Goal: Transaction & Acquisition: Download file/media

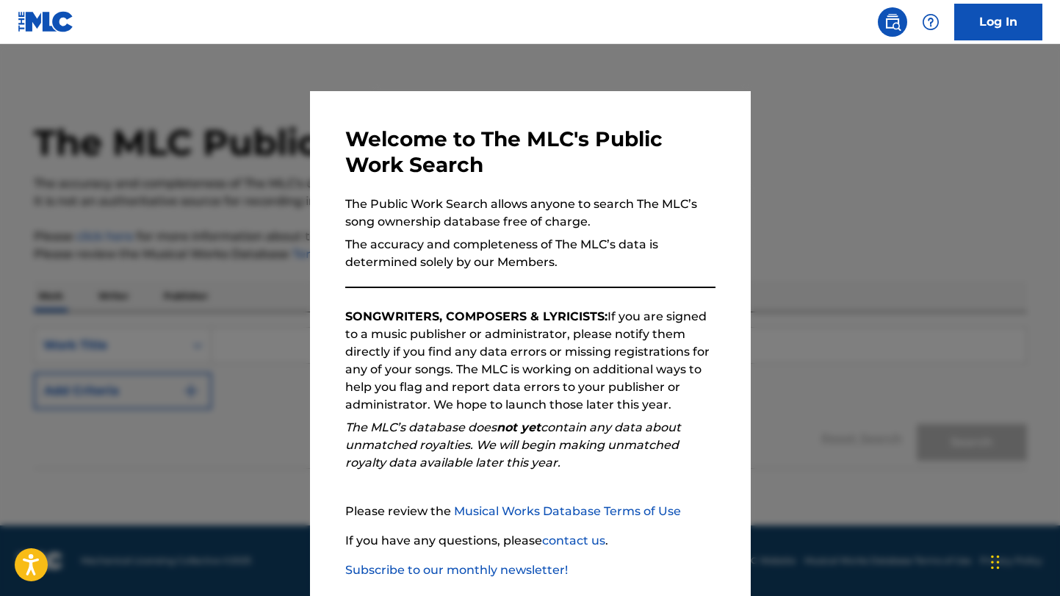
click at [738, 161] on div "Welcome to The MLC's Public Work Search The Public Work Search allows anyone to…" at bounding box center [530, 381] width 441 height 581
click at [886, 530] on div at bounding box center [530, 342] width 1060 height 596
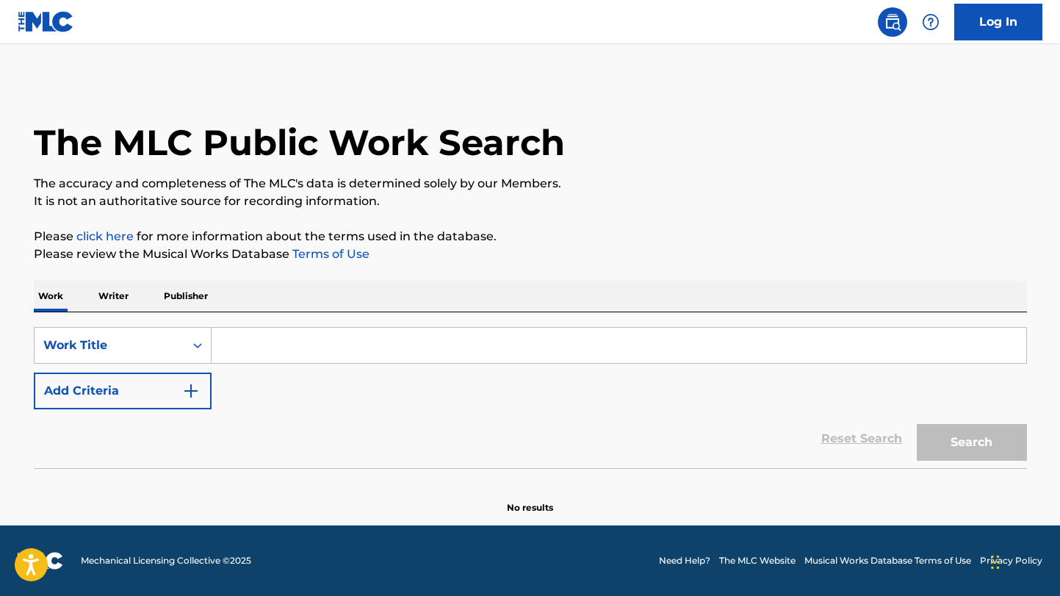
click at [109, 276] on div "The MLC Public Work Search The accuracy and completeness of The MLC's data is d…" at bounding box center [530, 297] width 1028 height 433
click at [109, 281] on p "Writer" at bounding box center [113, 296] width 39 height 31
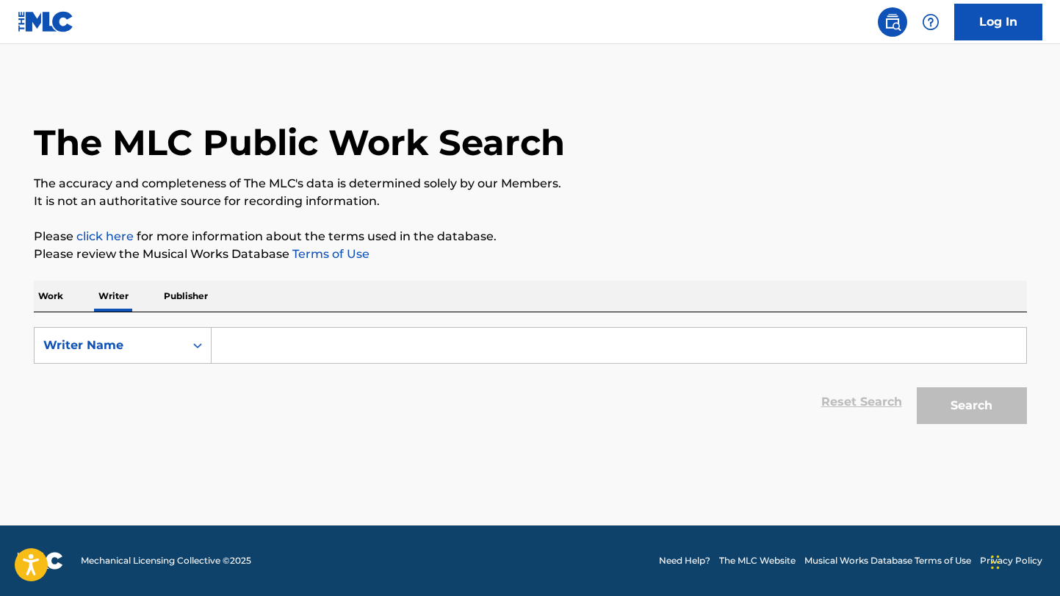
click at [326, 358] on input "Search Form" at bounding box center [619, 345] width 814 height 35
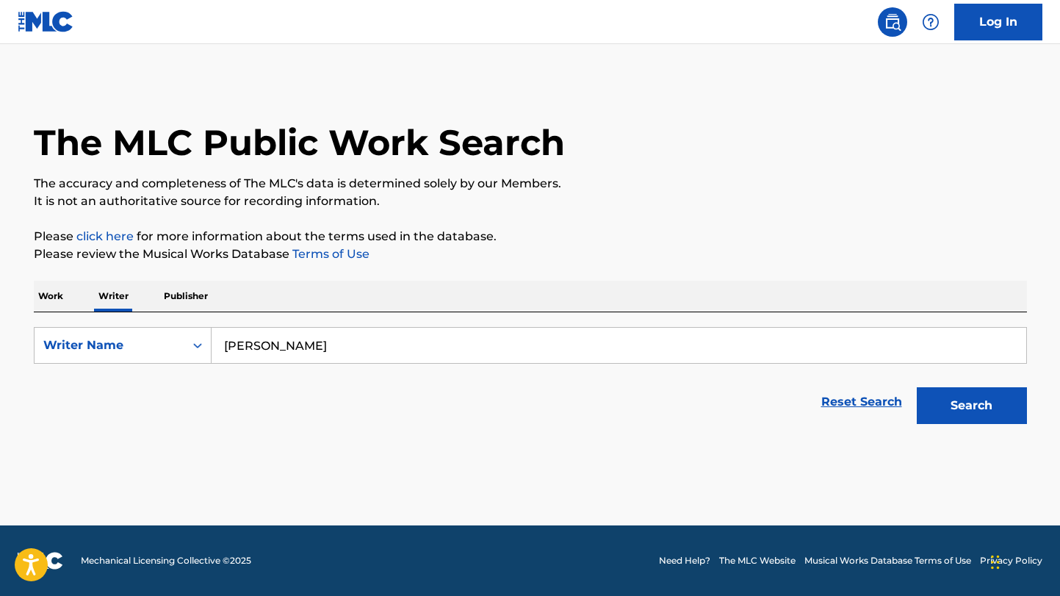
type input "[PERSON_NAME]"
click at [981, 408] on button "Search" at bounding box center [972, 405] width 110 height 37
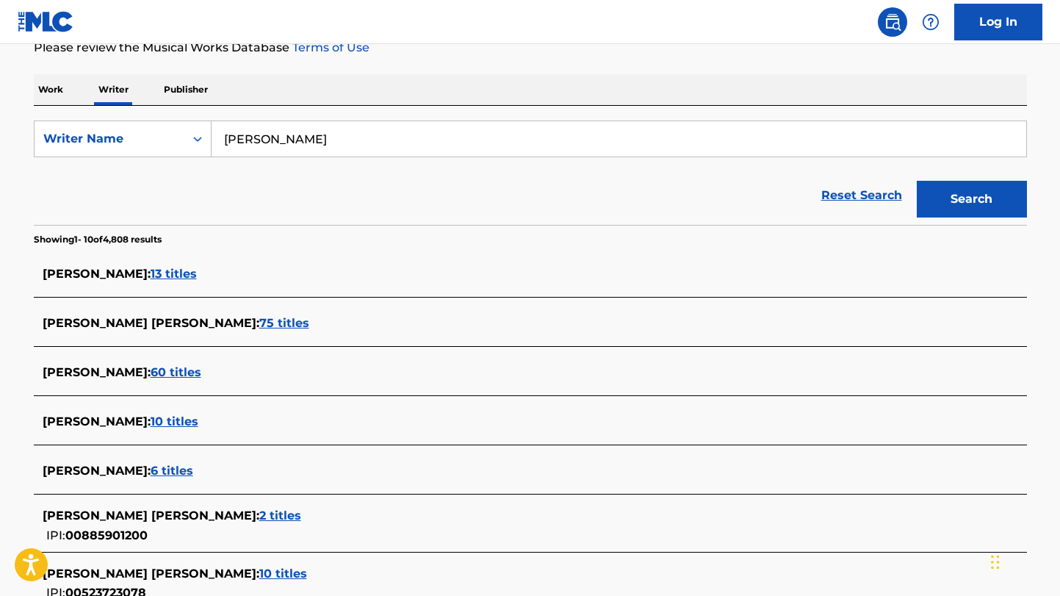
scroll to position [301, 0]
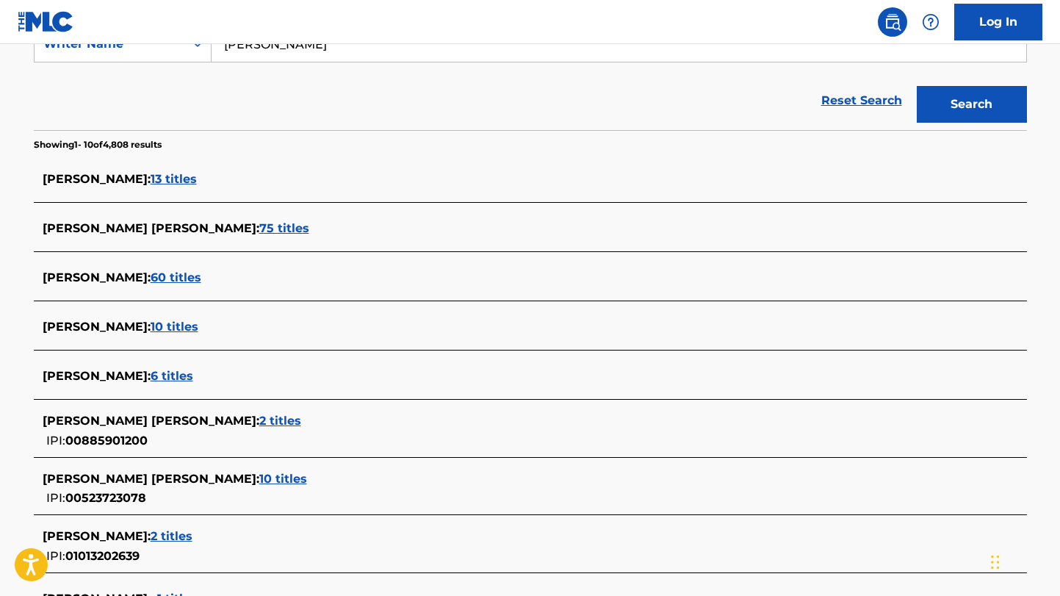
click at [159, 183] on span "13 titles" at bounding box center [174, 179] width 46 height 14
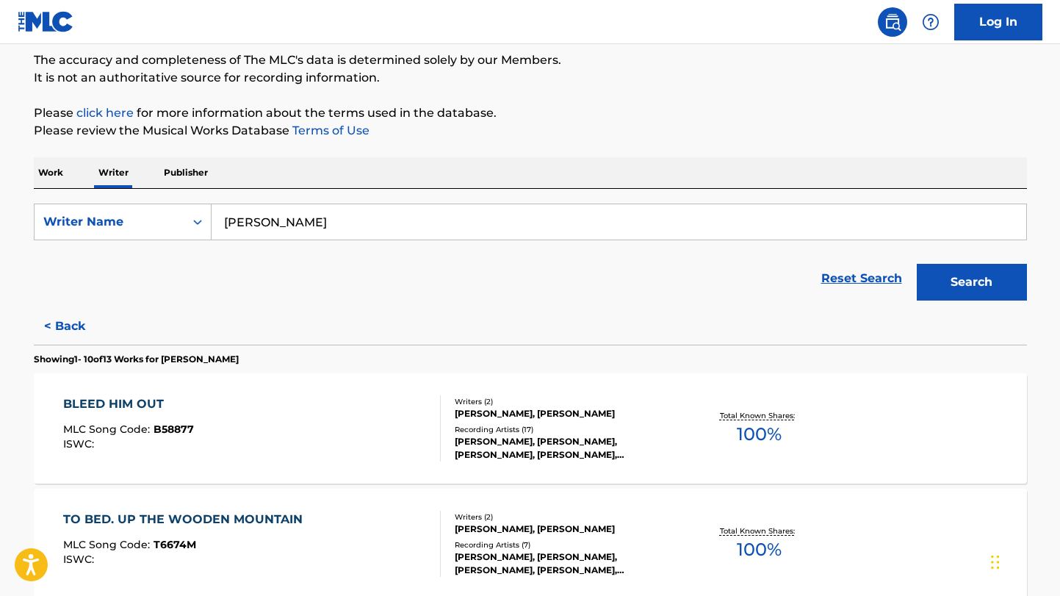
scroll to position [152, 0]
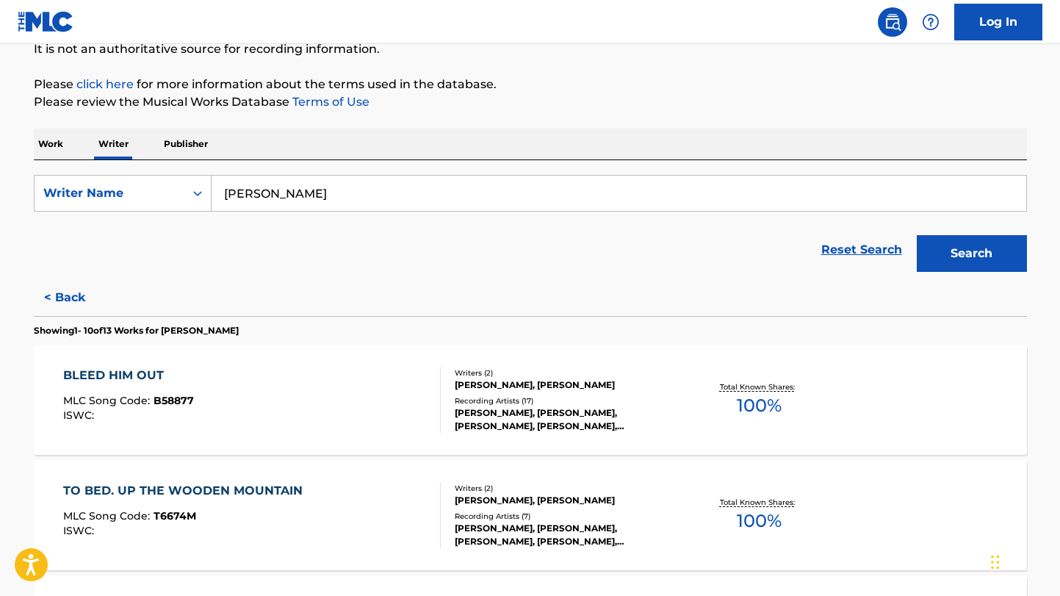
click at [82, 295] on button "< Back" at bounding box center [78, 297] width 88 height 37
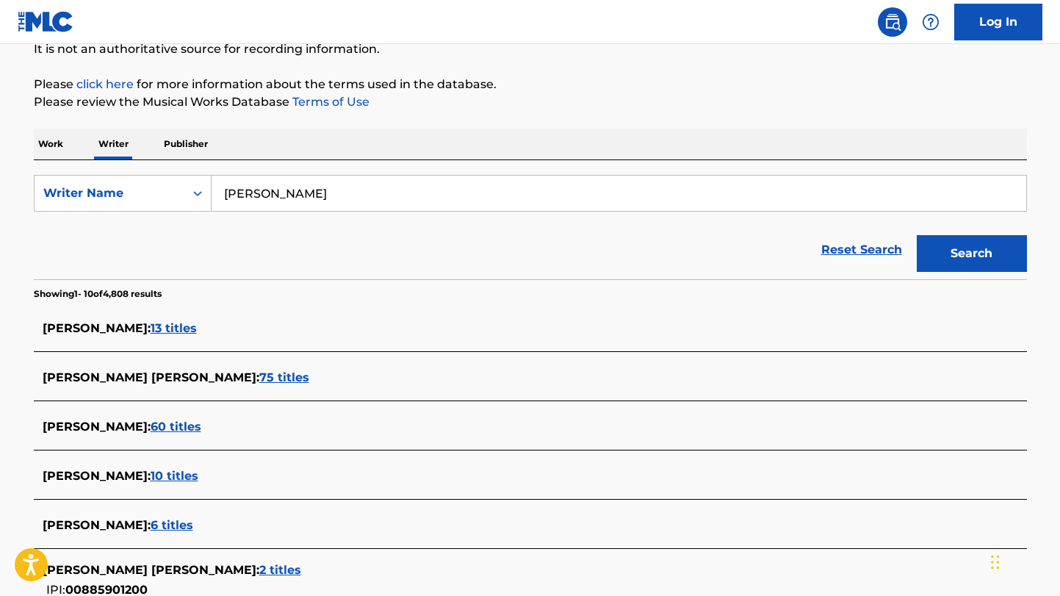
click at [259, 377] on span "75 titles" at bounding box center [284, 377] width 50 height 14
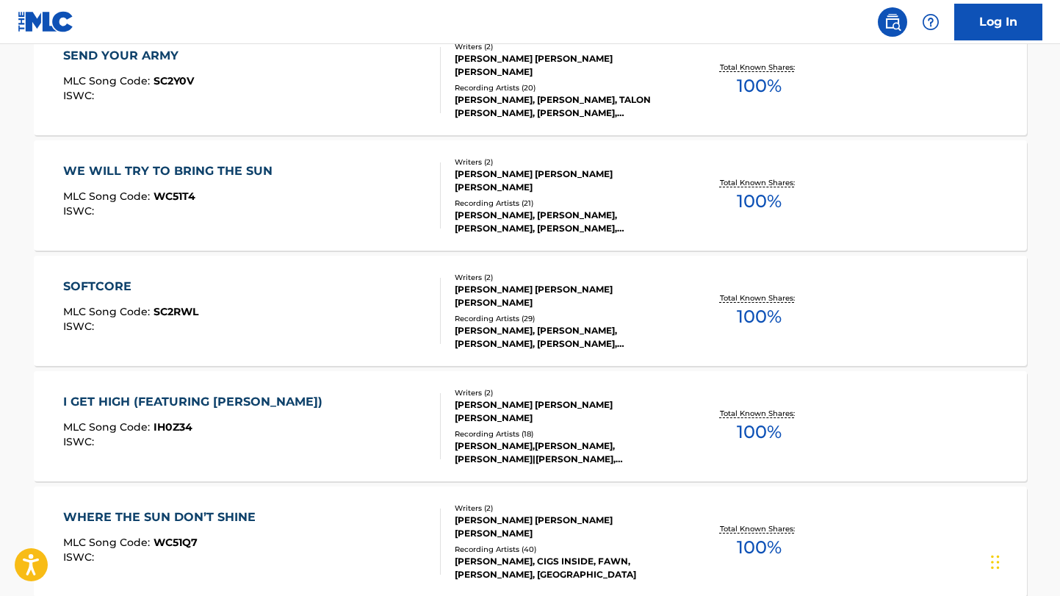
scroll to position [0, 0]
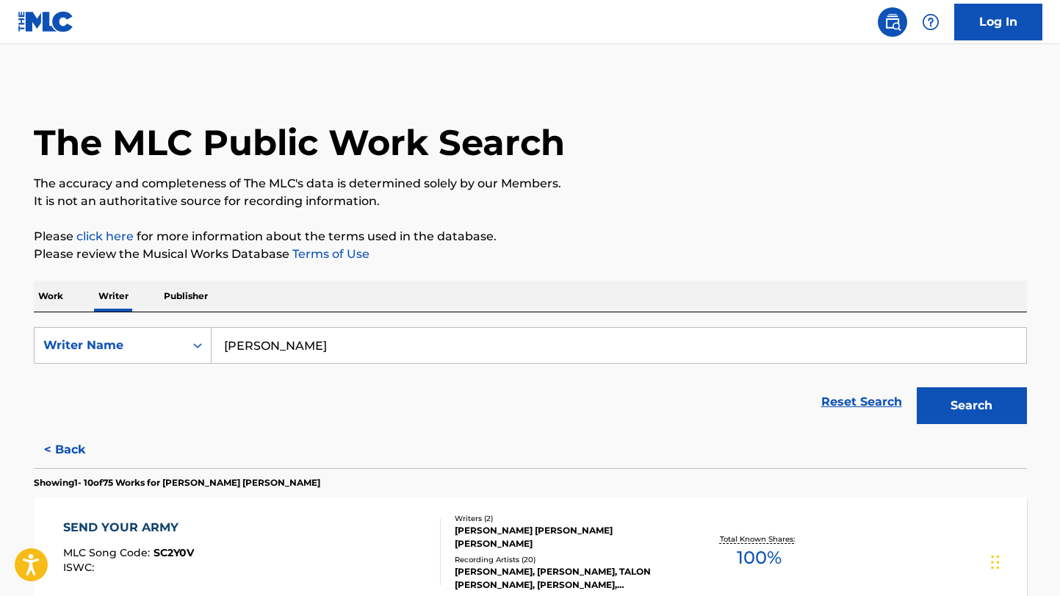
click at [84, 445] on button "< Back" at bounding box center [78, 449] width 88 height 37
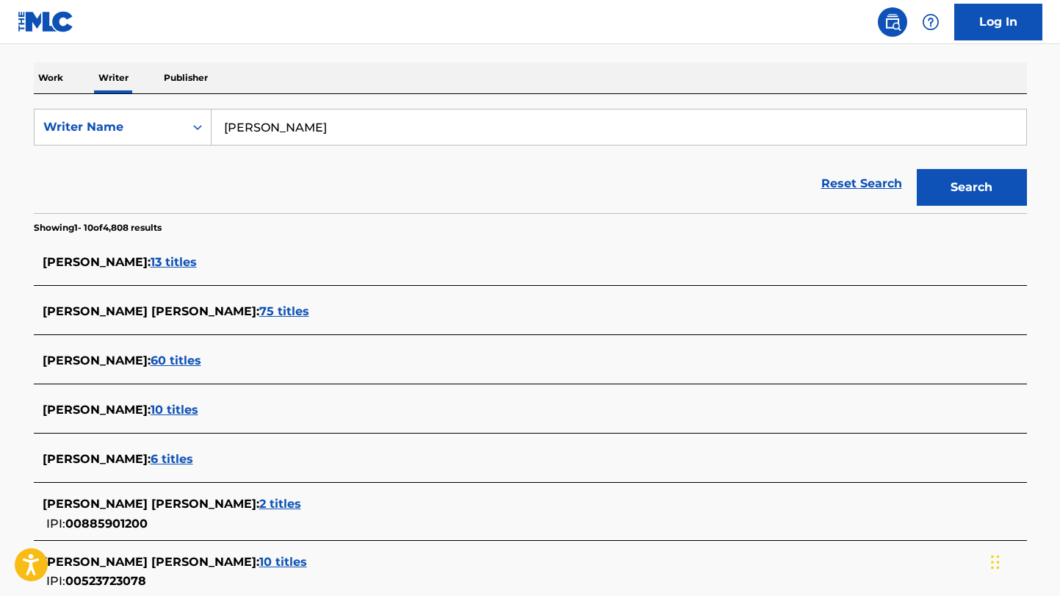
scroll to position [268, 0]
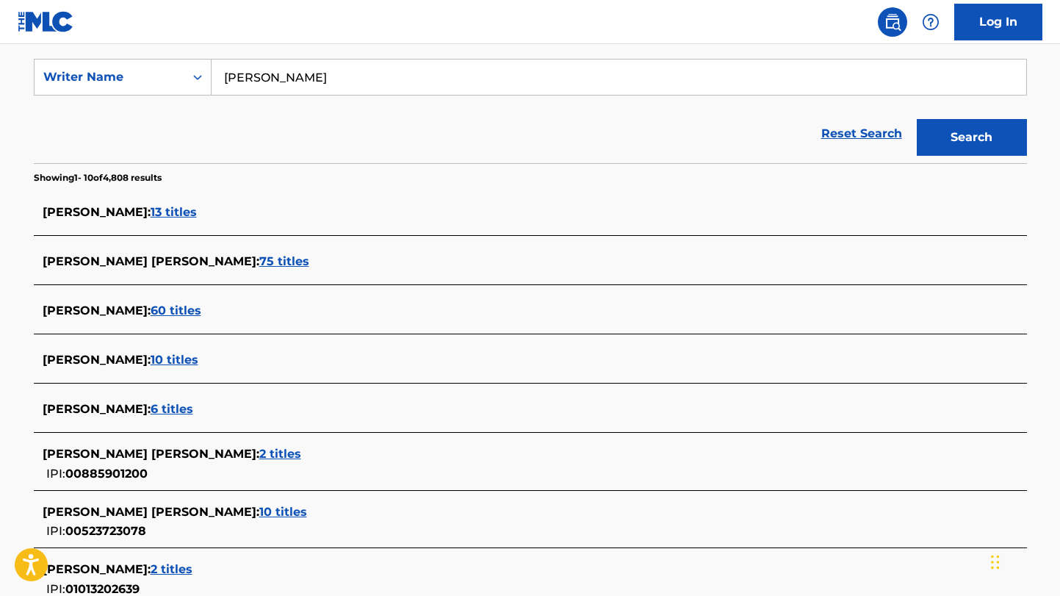
click at [151, 361] on span "10 titles" at bounding box center [175, 360] width 48 height 14
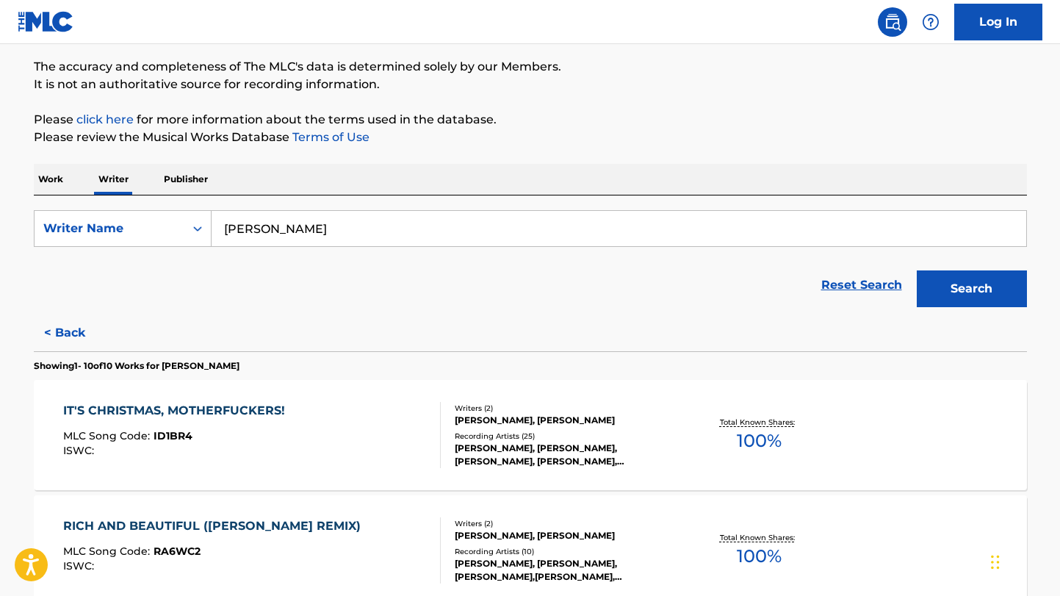
scroll to position [33, 0]
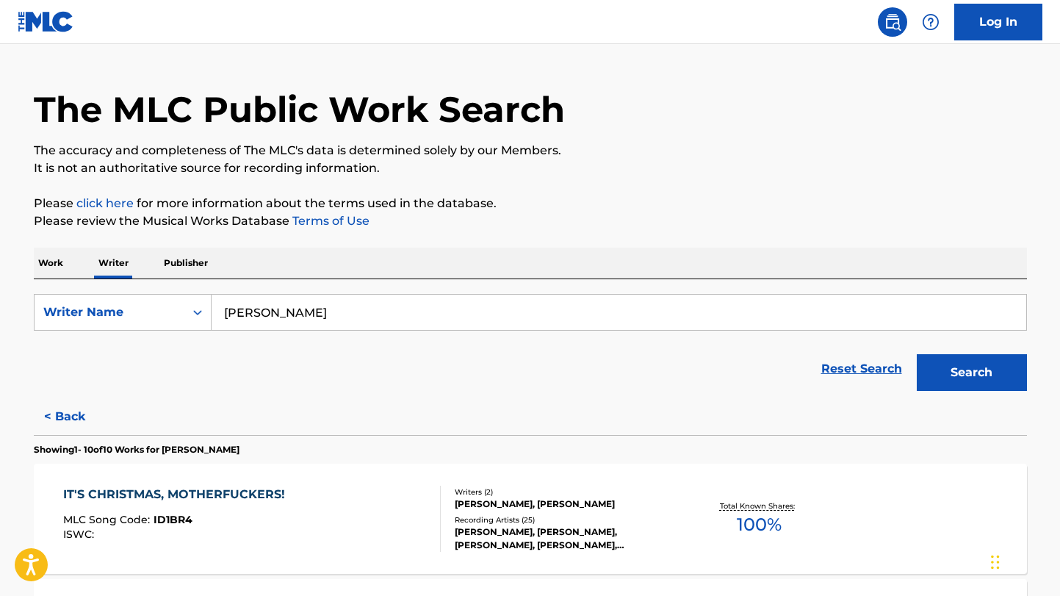
click at [68, 421] on button "< Back" at bounding box center [78, 416] width 88 height 37
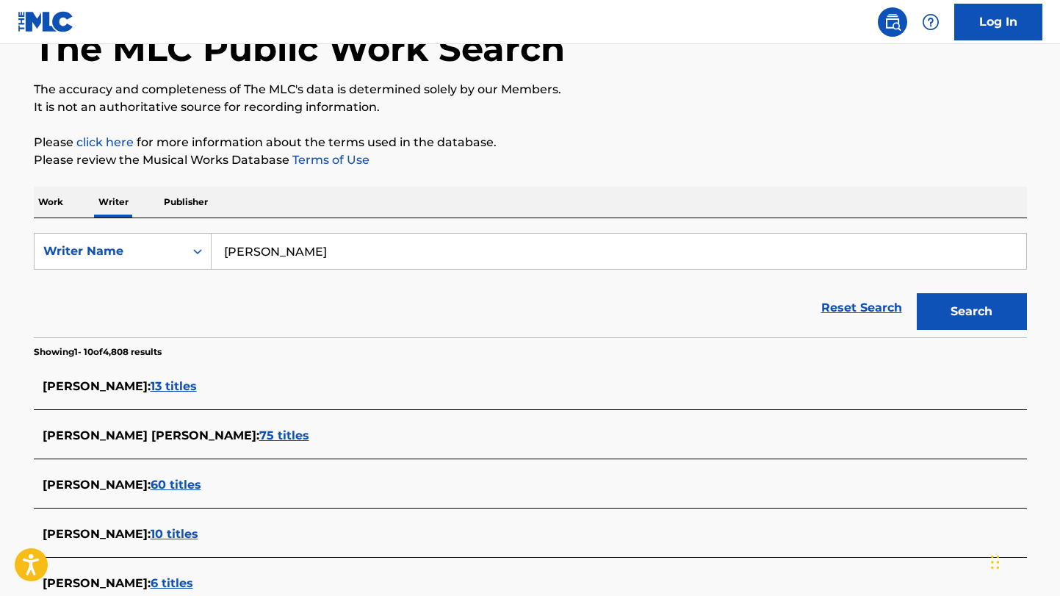
scroll to position [188, 0]
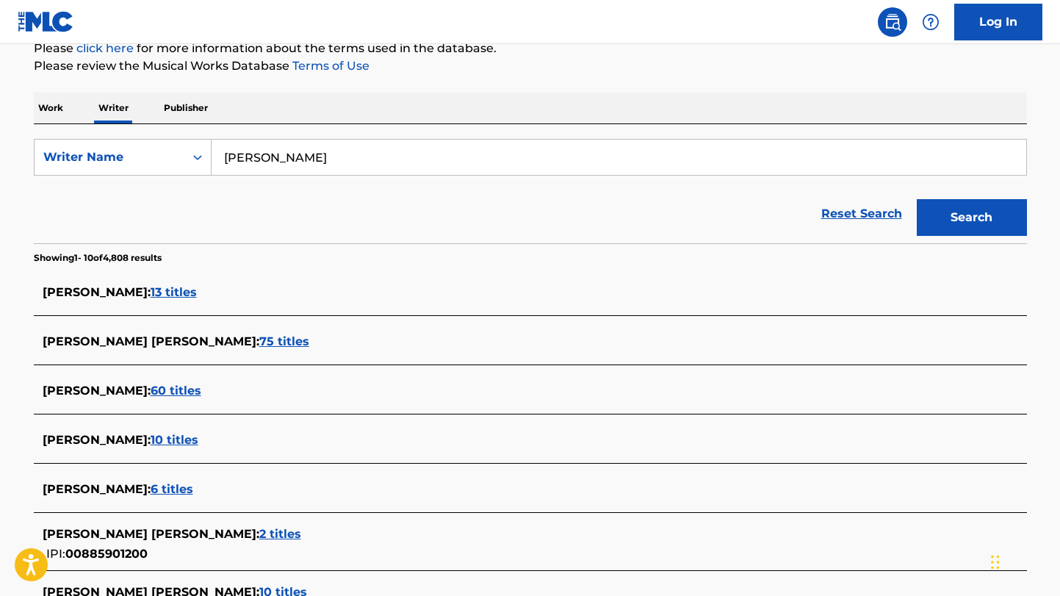
click at [167, 288] on span "13 titles" at bounding box center [174, 292] width 46 height 14
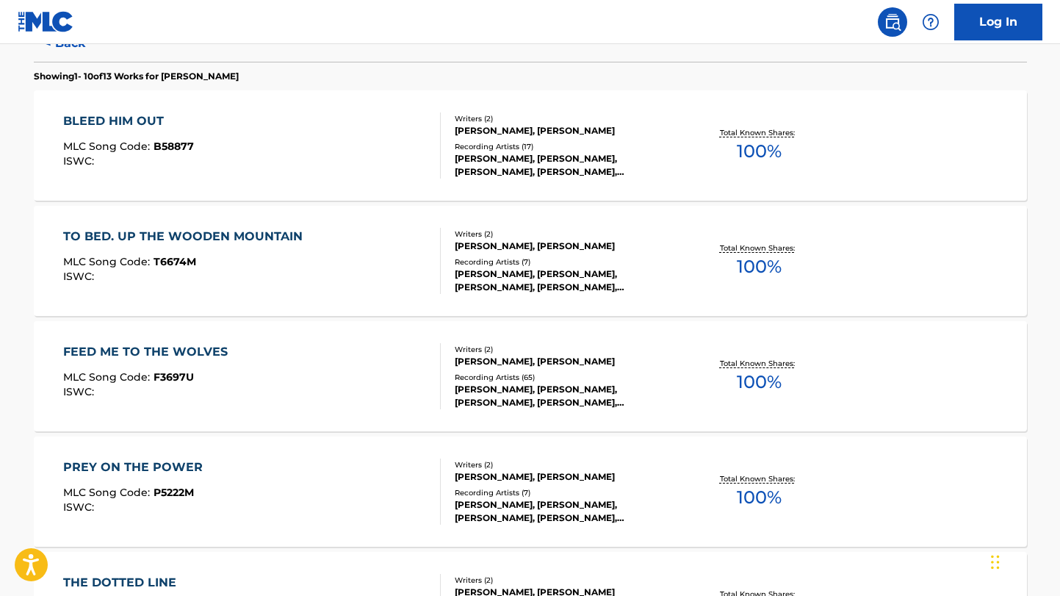
scroll to position [0, 0]
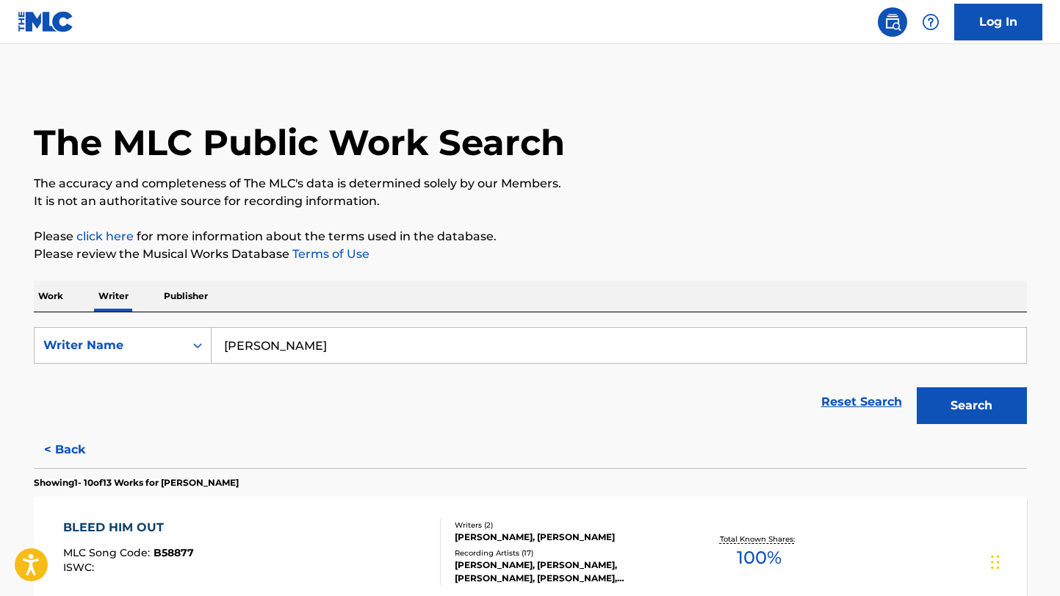
click at [82, 444] on button "< Back" at bounding box center [78, 449] width 88 height 37
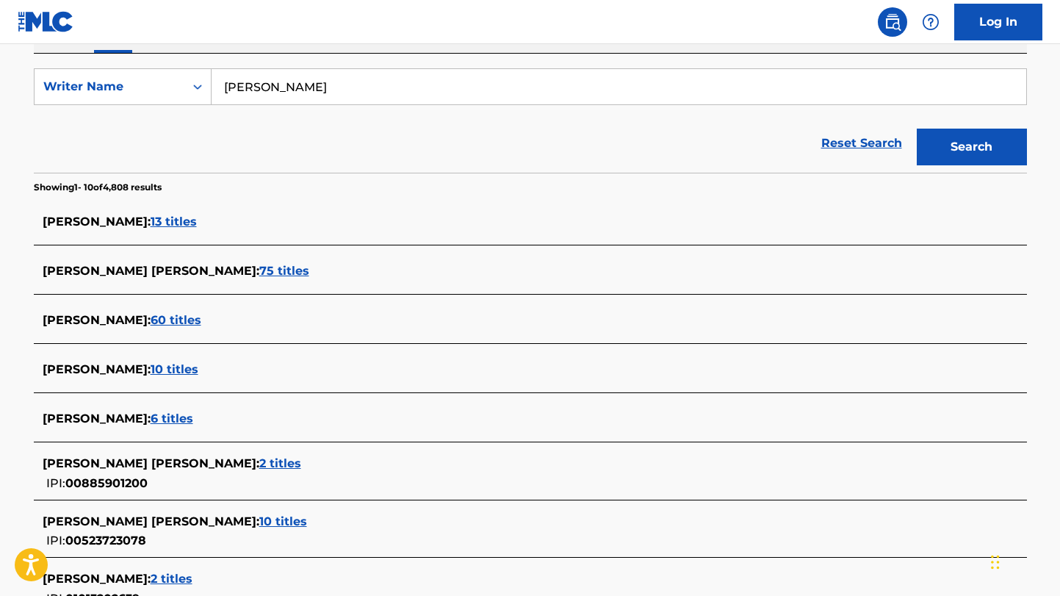
scroll to position [188, 0]
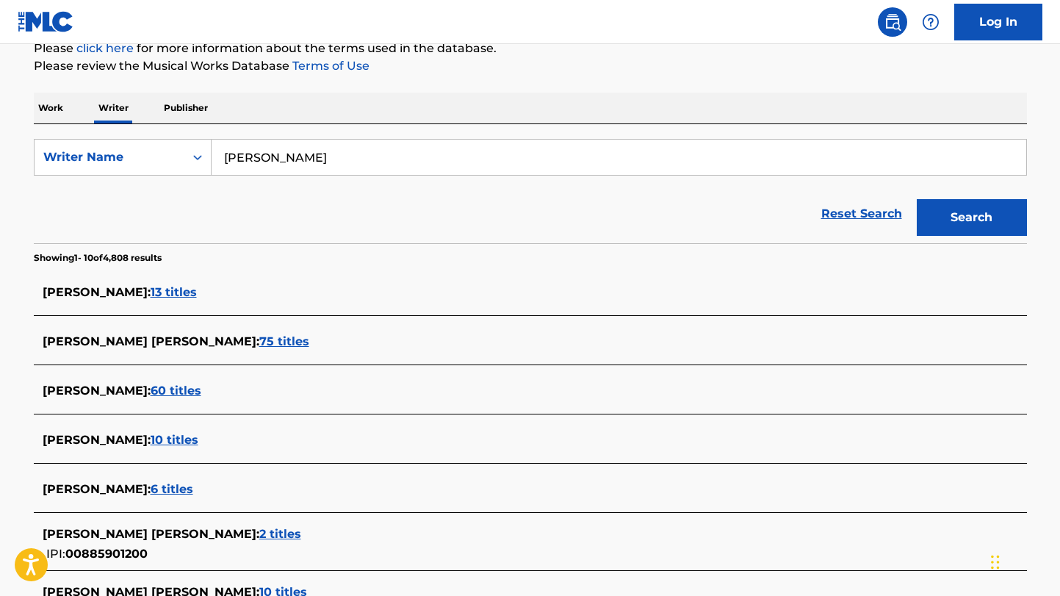
click at [259, 340] on span "75 titles" at bounding box center [284, 341] width 50 height 14
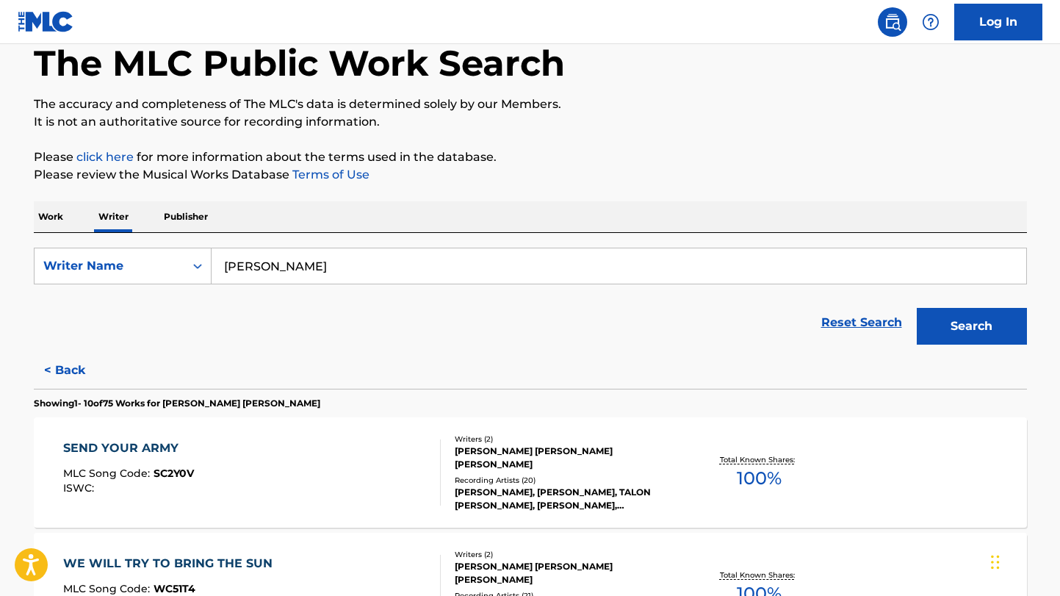
scroll to position [59, 0]
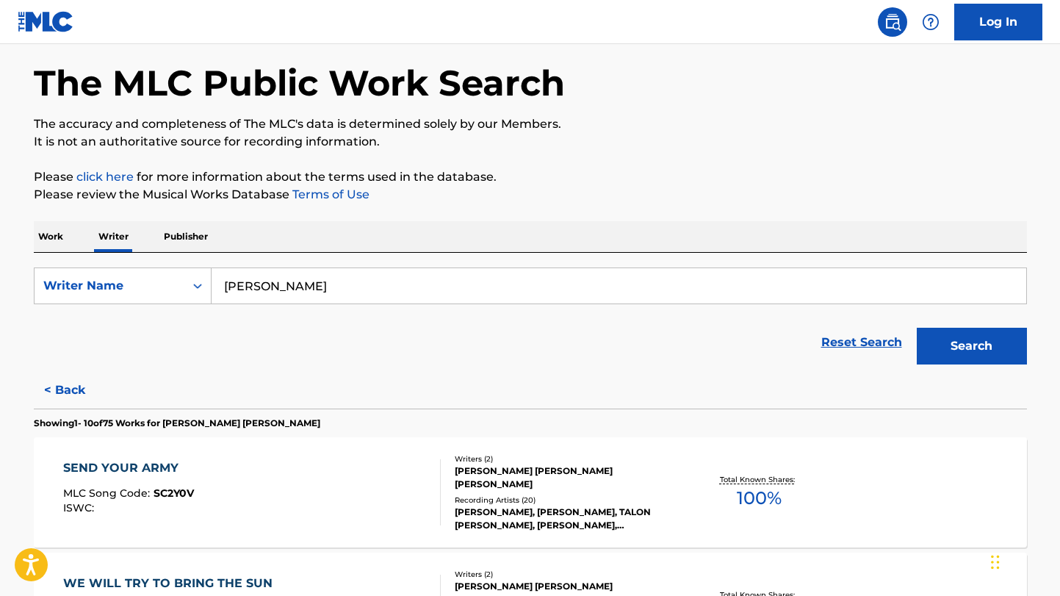
click at [63, 385] on button "< Back" at bounding box center [78, 390] width 88 height 37
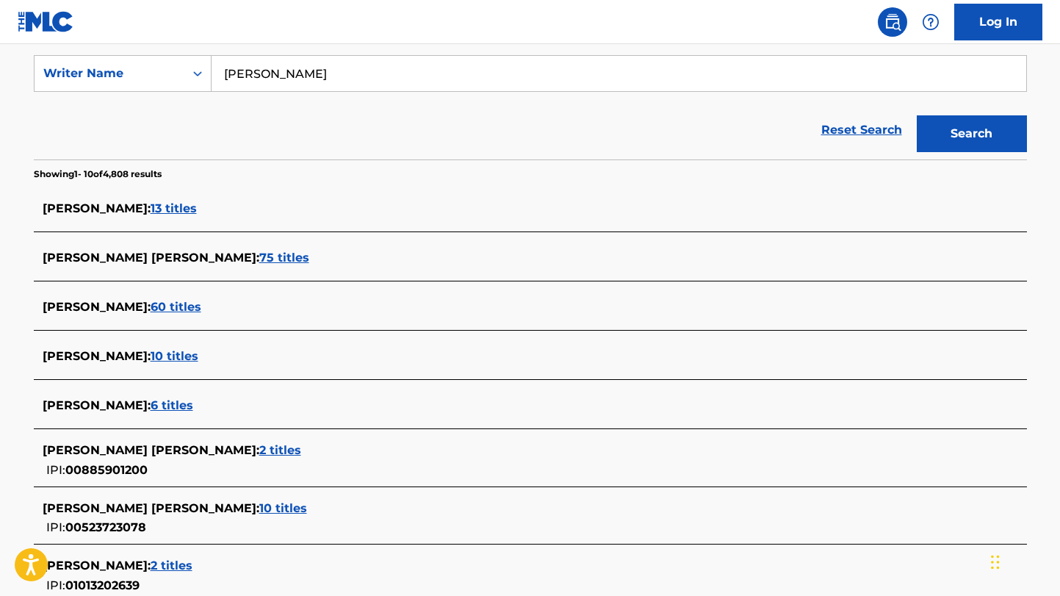
scroll to position [272, 0]
click at [168, 207] on span "13 titles" at bounding box center [174, 207] width 46 height 14
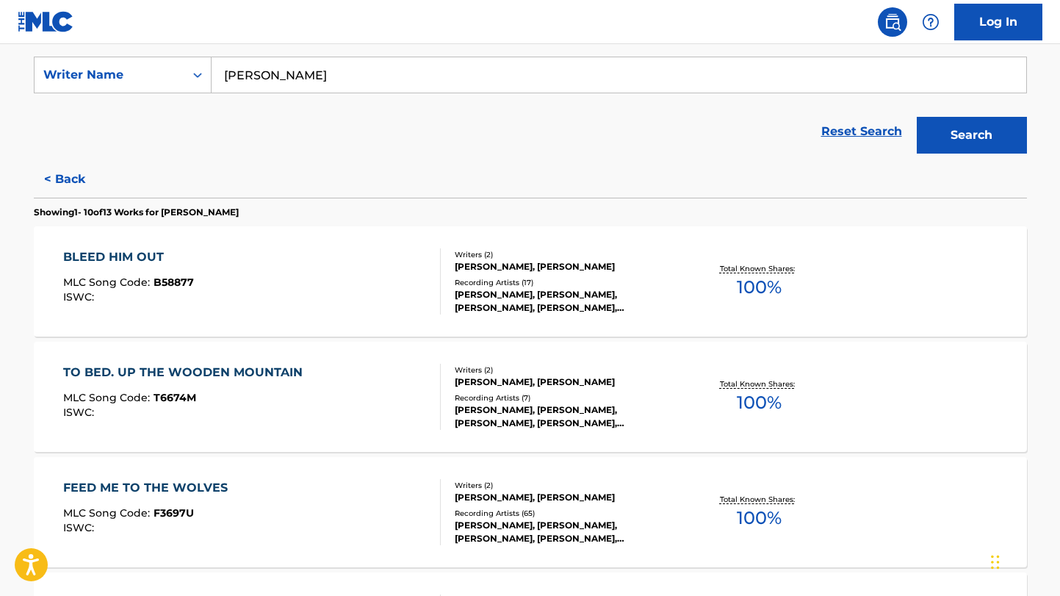
scroll to position [69, 0]
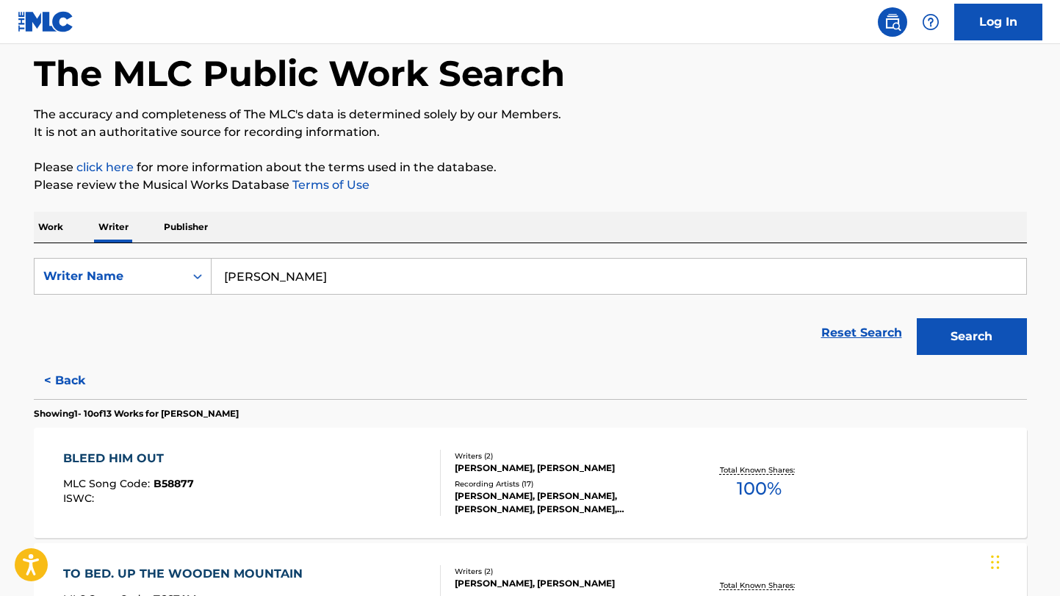
click at [75, 380] on button "< Back" at bounding box center [78, 380] width 88 height 37
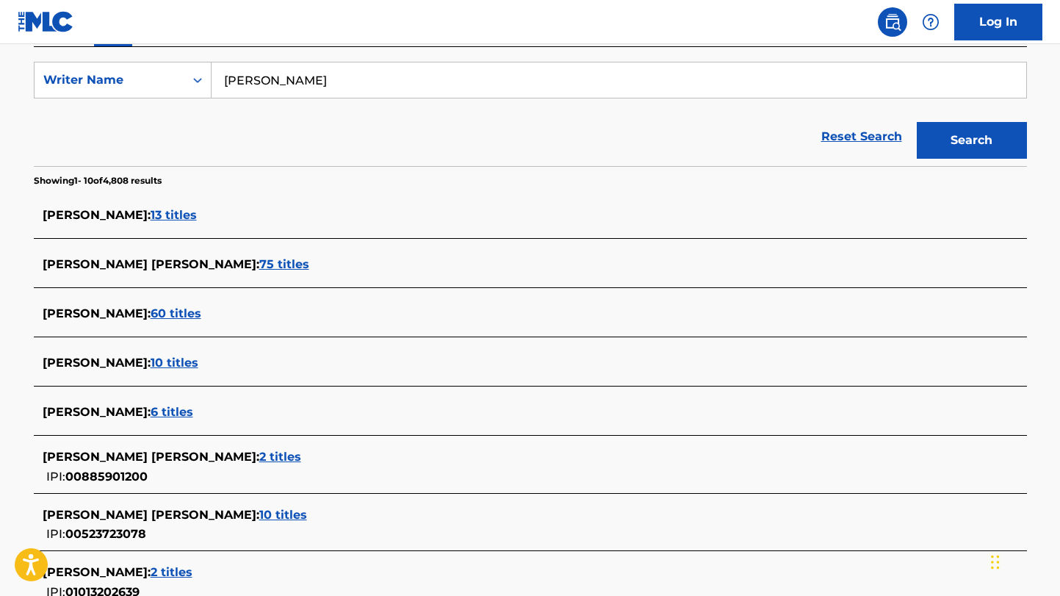
scroll to position [248, 0]
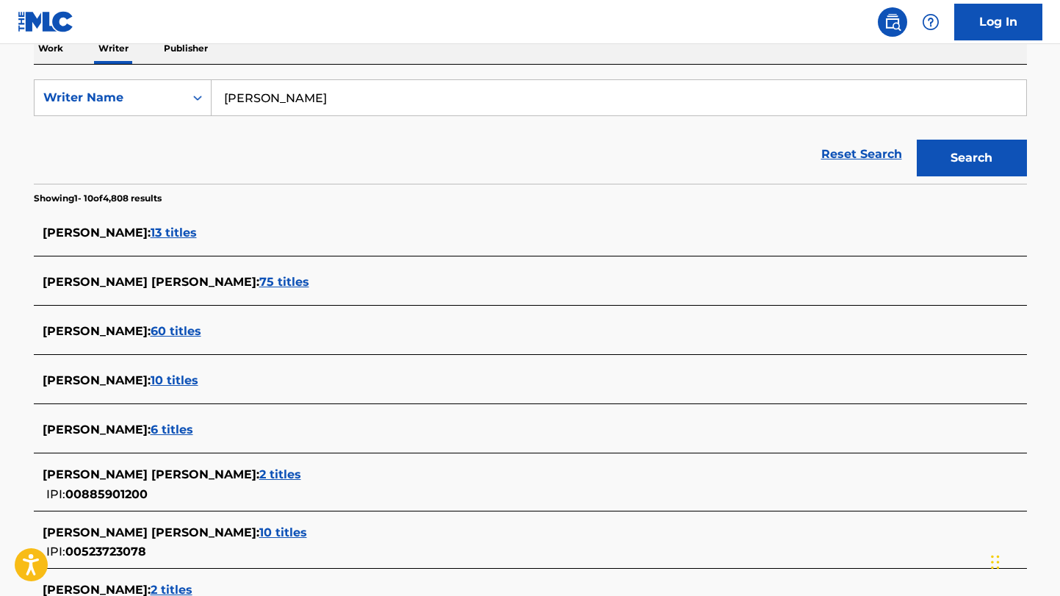
click at [259, 286] on span "75 titles" at bounding box center [284, 282] width 50 height 14
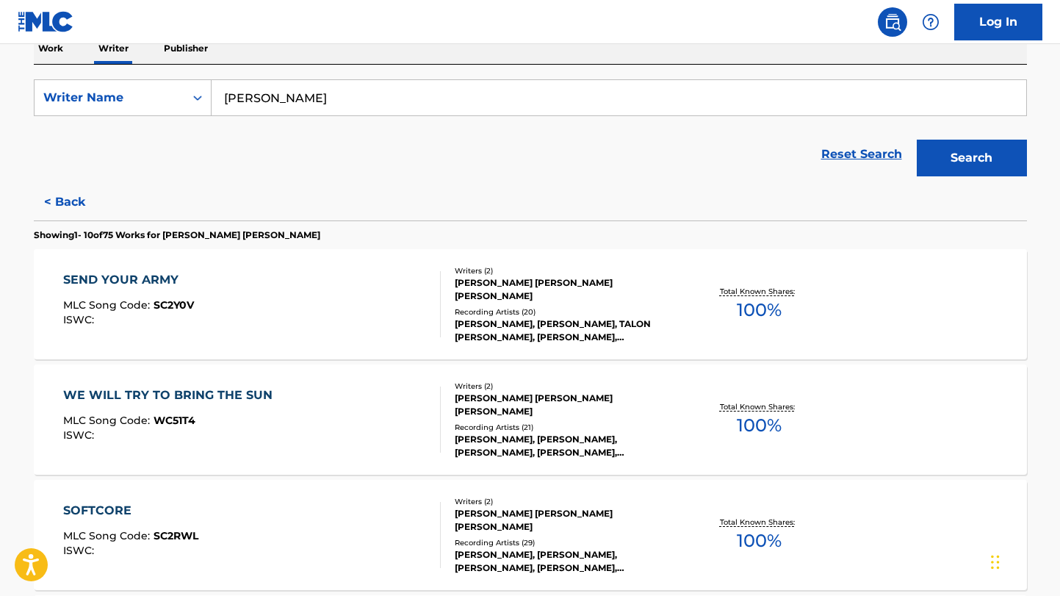
scroll to position [336, 0]
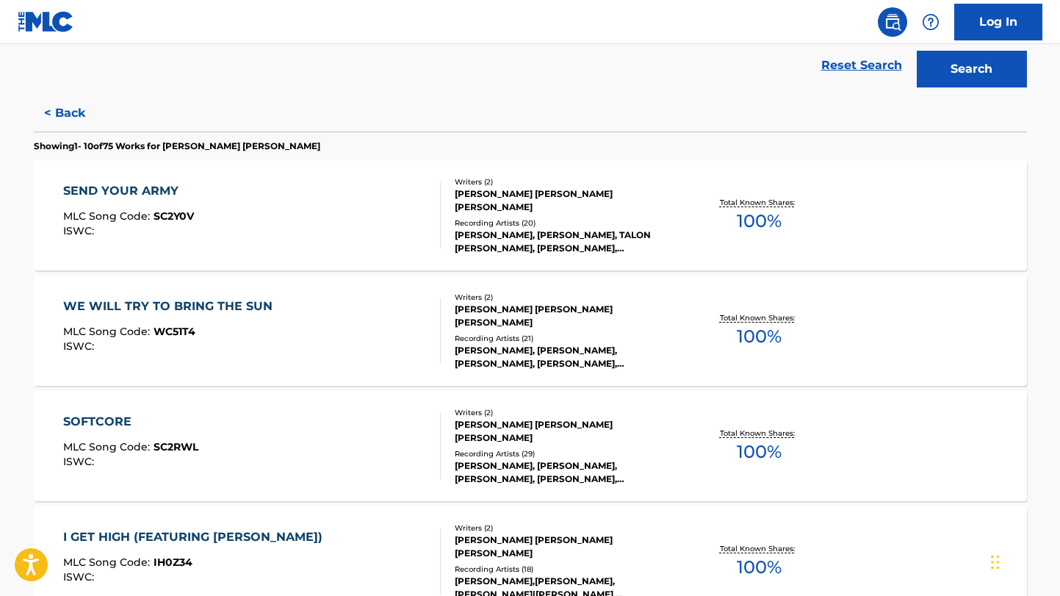
click at [253, 206] on div "SEND YOUR ARMY MLC Song Code : SC2Y0V ISWC :" at bounding box center [251, 215] width 377 height 66
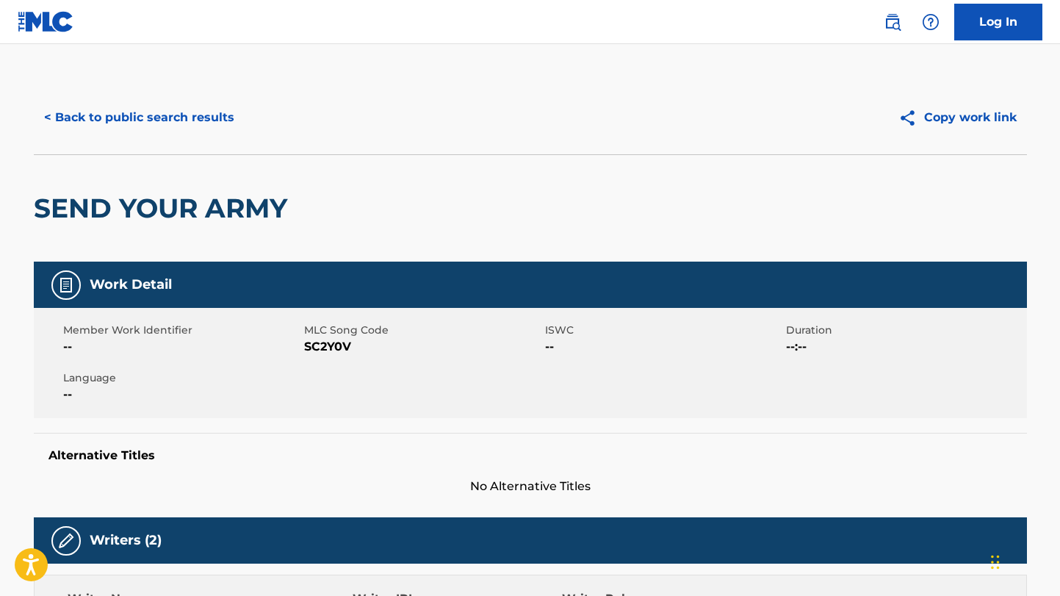
click at [130, 119] on button "< Back to public search results" at bounding box center [139, 117] width 211 height 37
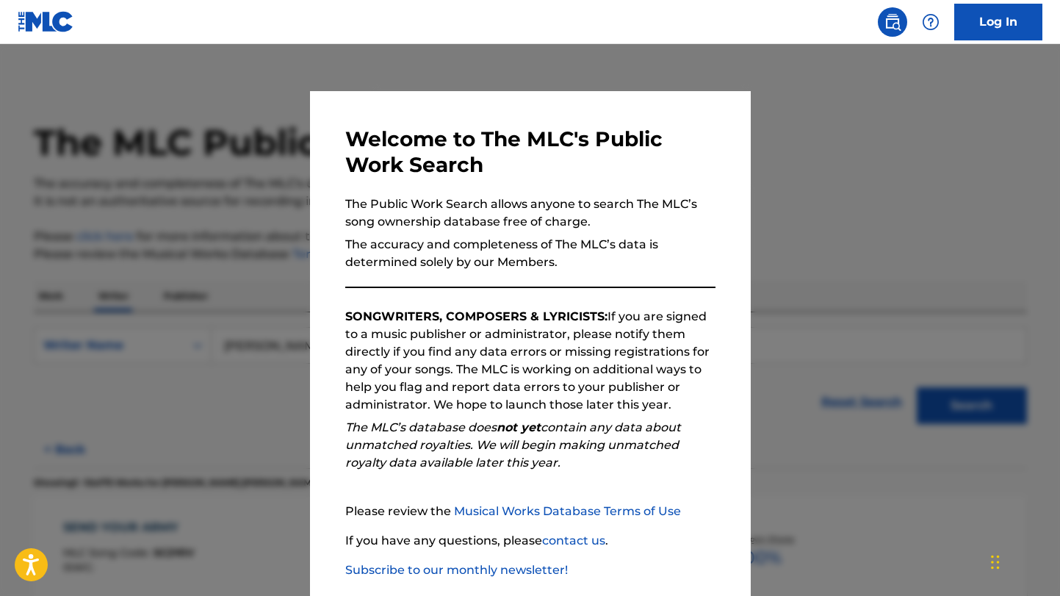
click at [870, 211] on div at bounding box center [530, 342] width 1060 height 596
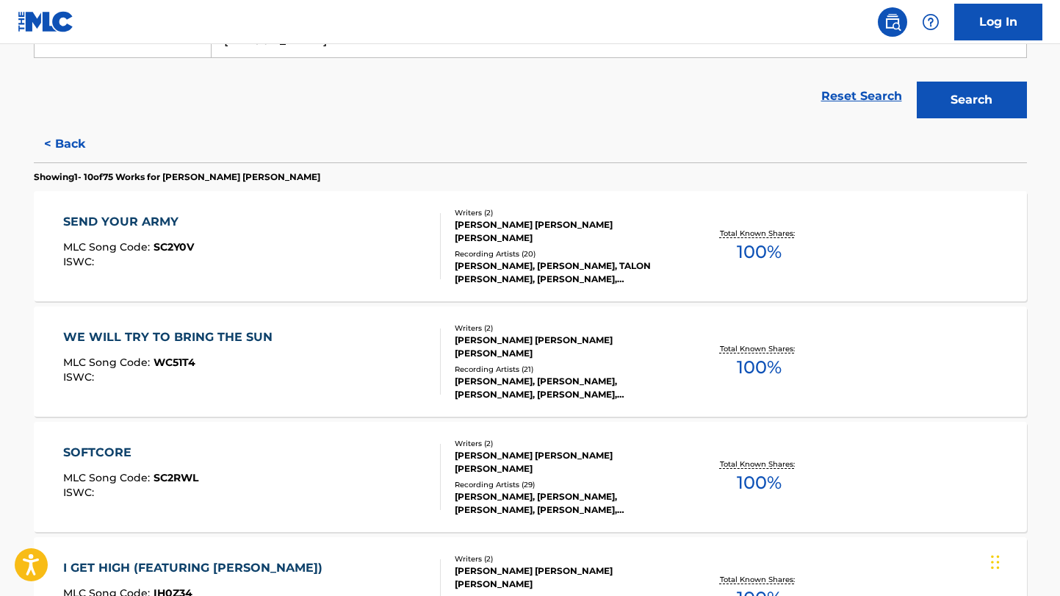
scroll to position [383, 0]
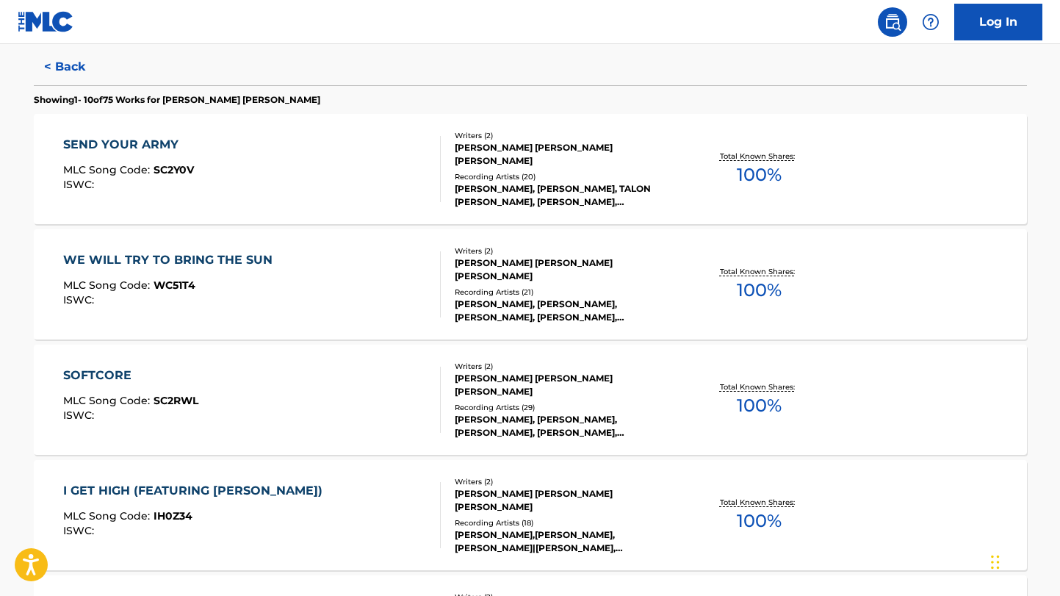
click at [546, 487] on div "Writers ( 2 )" at bounding box center [566, 481] width 222 height 11
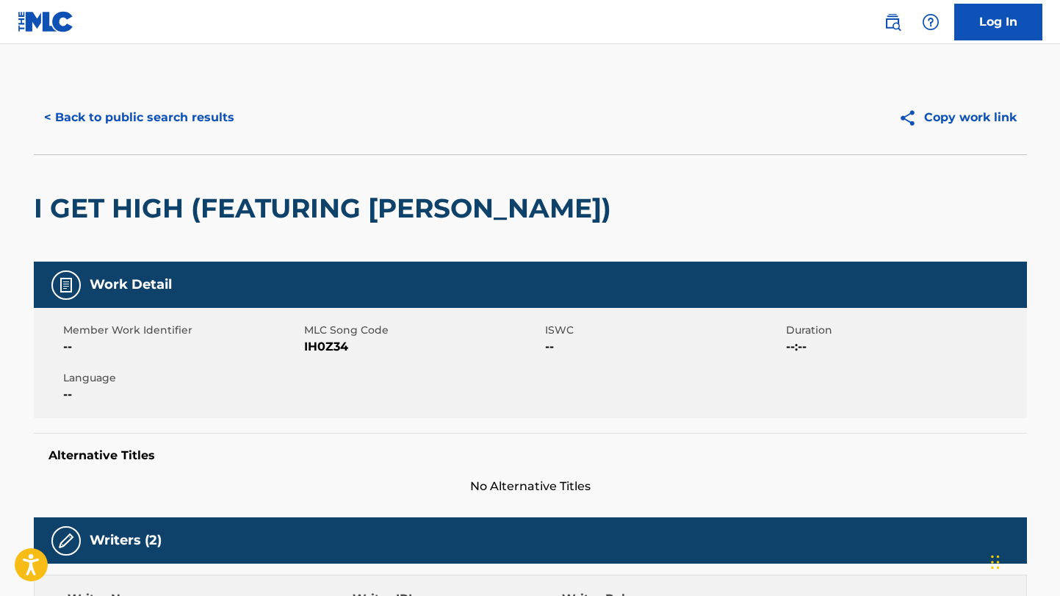
click at [100, 115] on button "< Back to public search results" at bounding box center [139, 117] width 211 height 37
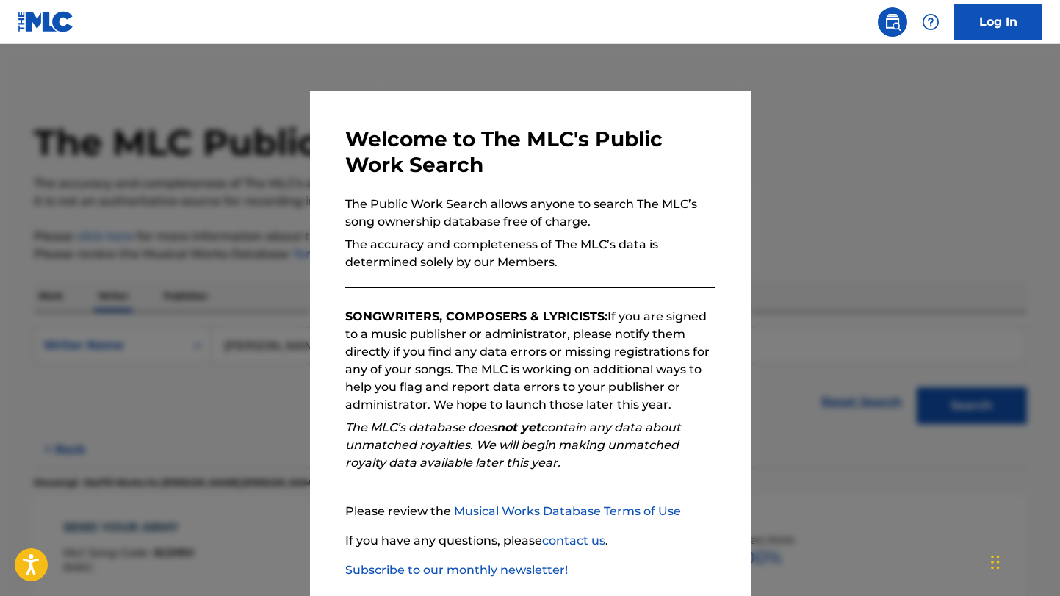
click at [910, 239] on div at bounding box center [530, 342] width 1060 height 596
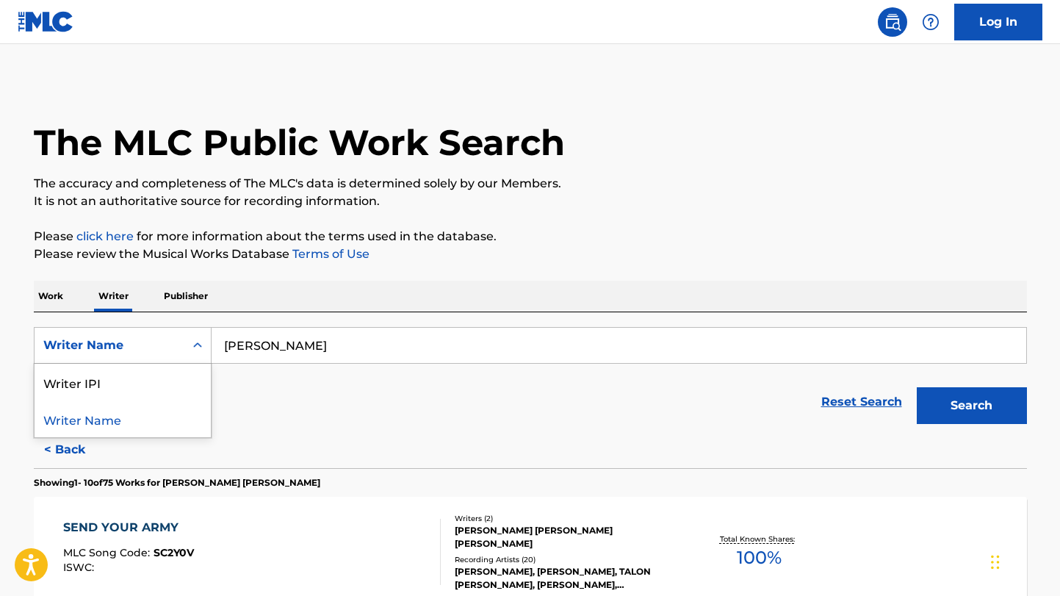
click at [196, 354] on div "Search Form" at bounding box center [197, 345] width 26 height 26
click at [196, 353] on div "Search Form" at bounding box center [197, 345] width 26 height 26
click at [57, 297] on p "Work" at bounding box center [51, 296] width 34 height 31
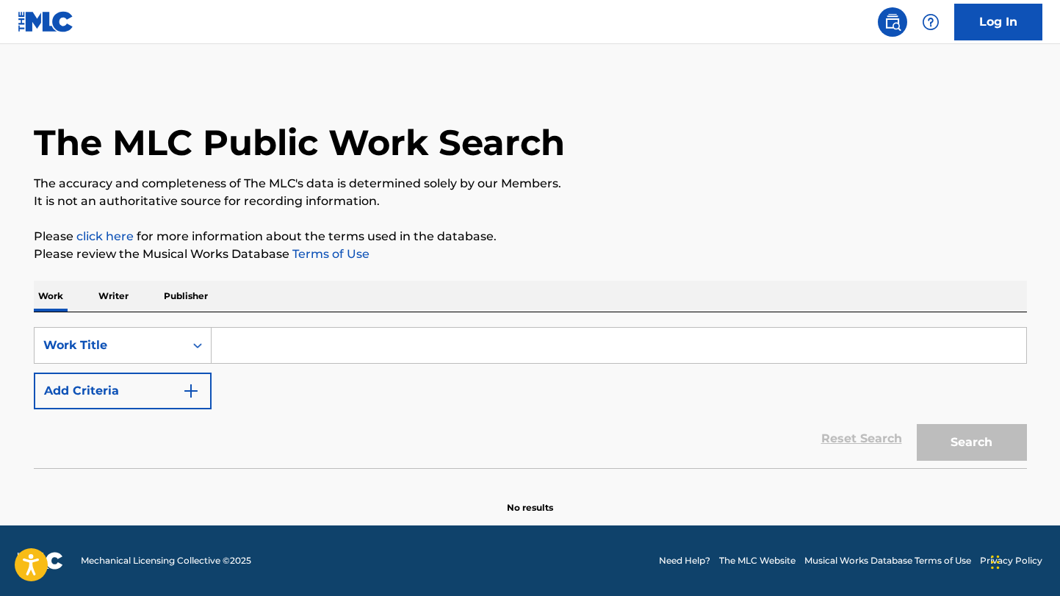
click at [256, 346] on input "Search Form" at bounding box center [619, 345] width 814 height 35
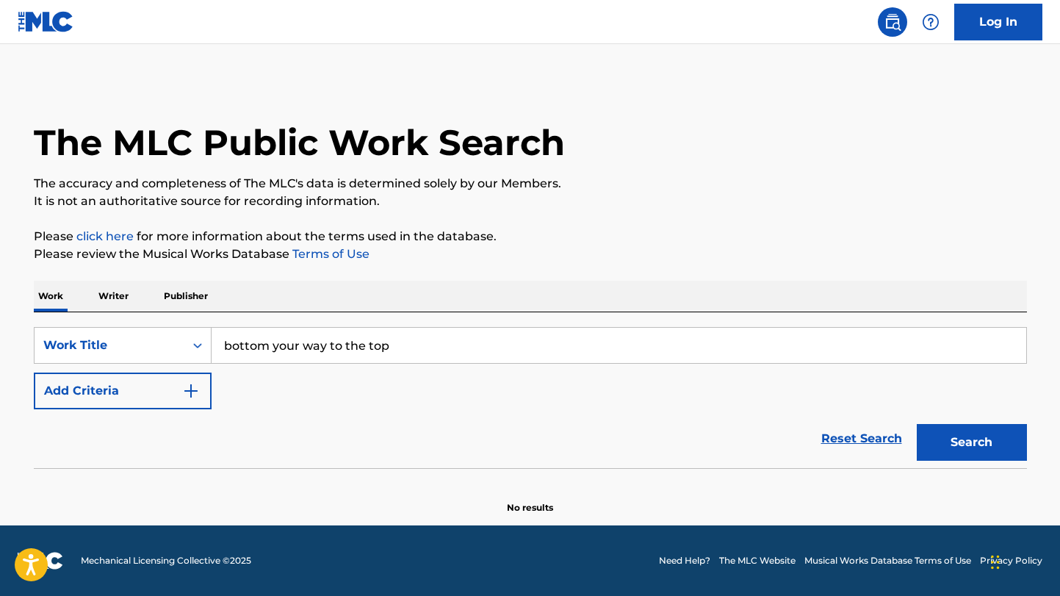
type input "bottom your way to the top"
click at [917, 424] on button "Search" at bounding box center [972, 442] width 110 height 37
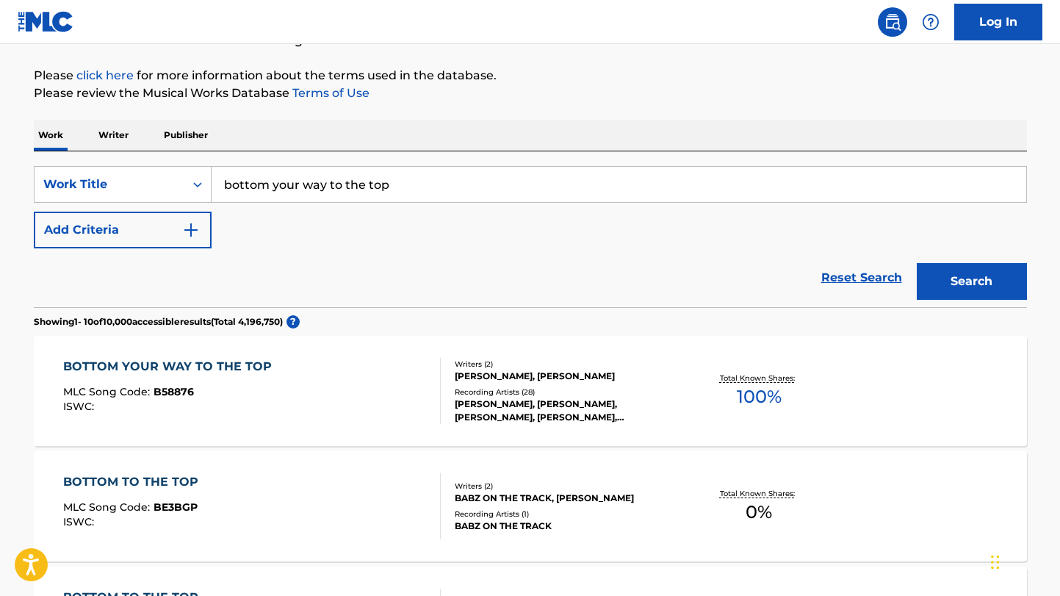
scroll to position [163, 0]
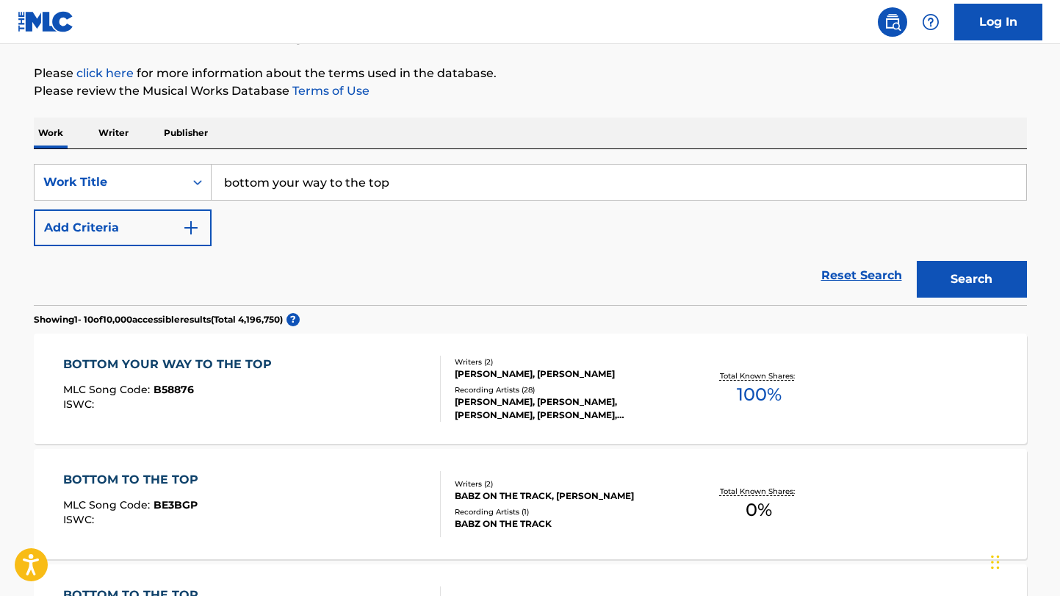
click at [231, 364] on div "BOTTOM YOUR WAY TO THE TOP" at bounding box center [171, 364] width 216 height 18
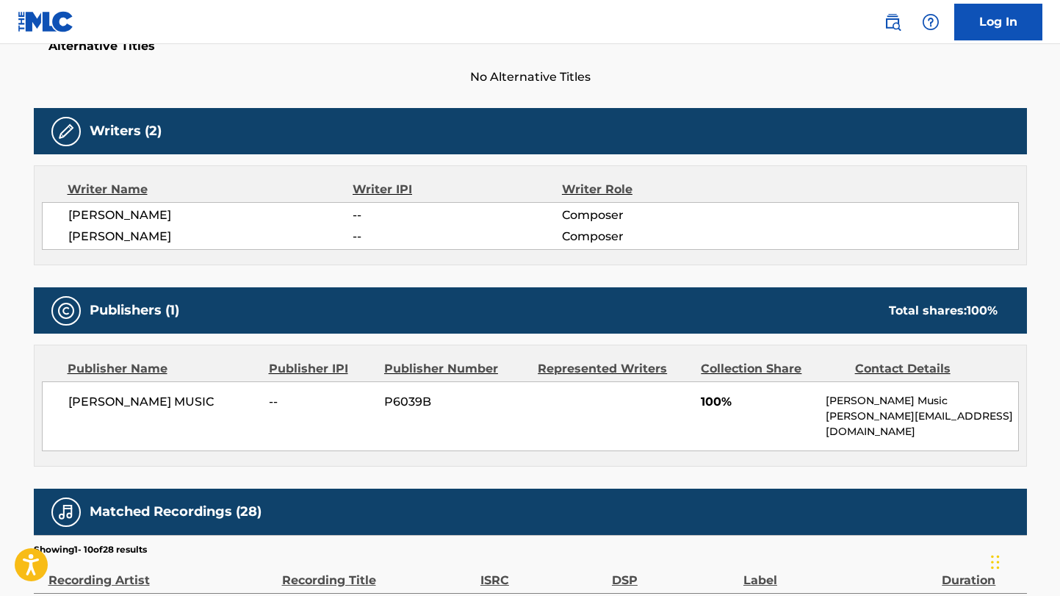
scroll to position [525, 0]
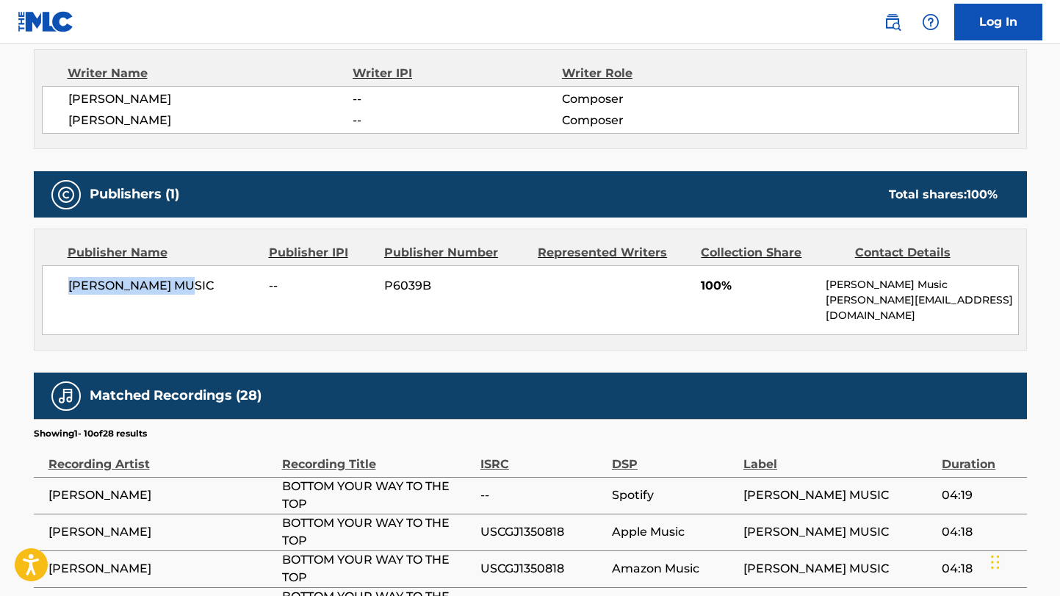
drag, startPoint x: 65, startPoint y: 285, endPoint x: 180, endPoint y: 297, distance: 115.2
click at [180, 297] on div "[PERSON_NAME] MUSIC -- P6039B 100% [PERSON_NAME] Music [PERSON_NAME][EMAIL_ADDR…" at bounding box center [530, 300] width 977 height 70
drag, startPoint x: 208, startPoint y: 285, endPoint x: 74, endPoint y: 286, distance: 133.7
click at [74, 286] on span "[PERSON_NAME] MUSIC" at bounding box center [163, 286] width 190 height 18
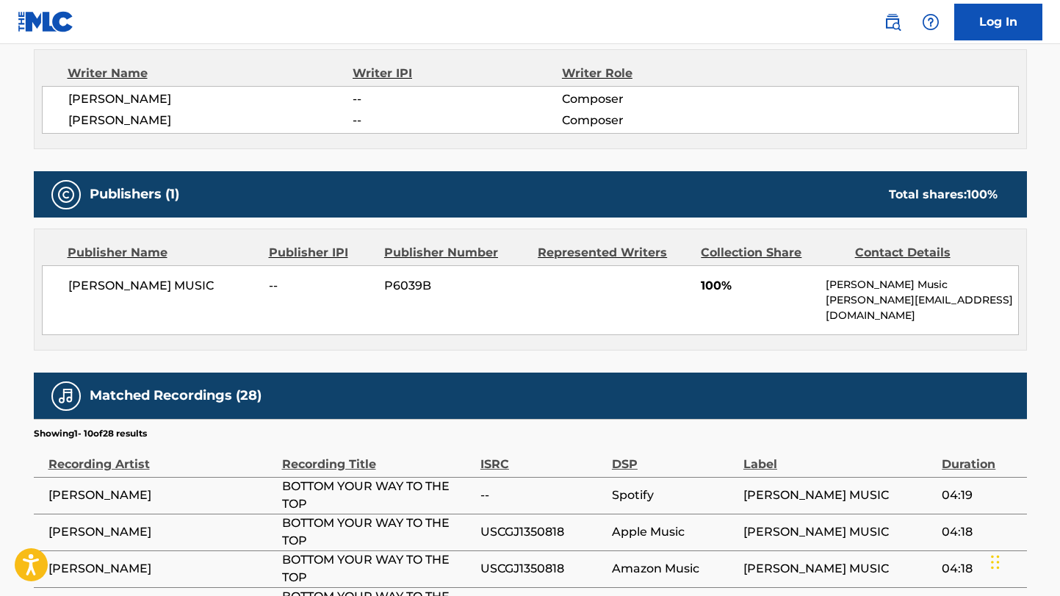
click at [55, 286] on div "[PERSON_NAME] MUSIC -- P6039B 100% [PERSON_NAME] Music [PERSON_NAME][EMAIL_ADDR…" at bounding box center [530, 300] width 977 height 70
drag, startPoint x: 56, startPoint y: 283, endPoint x: 186, endPoint y: 289, distance: 130.2
click at [186, 289] on div "[PERSON_NAME] MUSIC -- P6039B 100% [PERSON_NAME] Music [PERSON_NAME][EMAIL_ADDR…" at bounding box center [530, 300] width 977 height 70
click at [202, 289] on span "[PERSON_NAME] MUSIC" at bounding box center [163, 286] width 190 height 18
drag, startPoint x: 196, startPoint y: 289, endPoint x: 57, endPoint y: 273, distance: 139.7
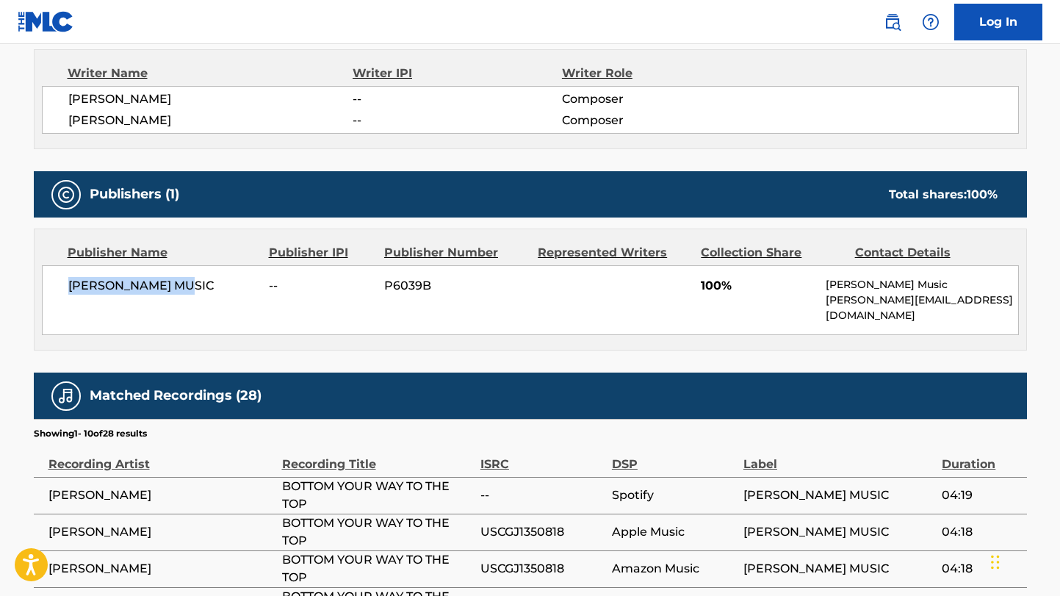
click at [57, 273] on div "[PERSON_NAME] MUSIC -- P6039B 100% [PERSON_NAME] Music [PERSON_NAME][EMAIL_ADDR…" at bounding box center [530, 300] width 977 height 70
click at [52, 283] on div "[PERSON_NAME] MUSIC -- P6039B 100% [PERSON_NAME] Music [PERSON_NAME][EMAIL_ADDR…" at bounding box center [530, 300] width 977 height 70
drag, startPoint x: 63, startPoint y: 283, endPoint x: 270, endPoint y: 297, distance: 206.8
click at [270, 297] on div "[PERSON_NAME] MUSIC -- P6039B 100% [PERSON_NAME] Music [PERSON_NAME][EMAIL_ADDR…" at bounding box center [530, 300] width 977 height 70
click at [216, 303] on div "[PERSON_NAME] MUSIC -- P6039B 100% [PERSON_NAME] Music [PERSON_NAME][EMAIL_ADDR…" at bounding box center [530, 300] width 977 height 70
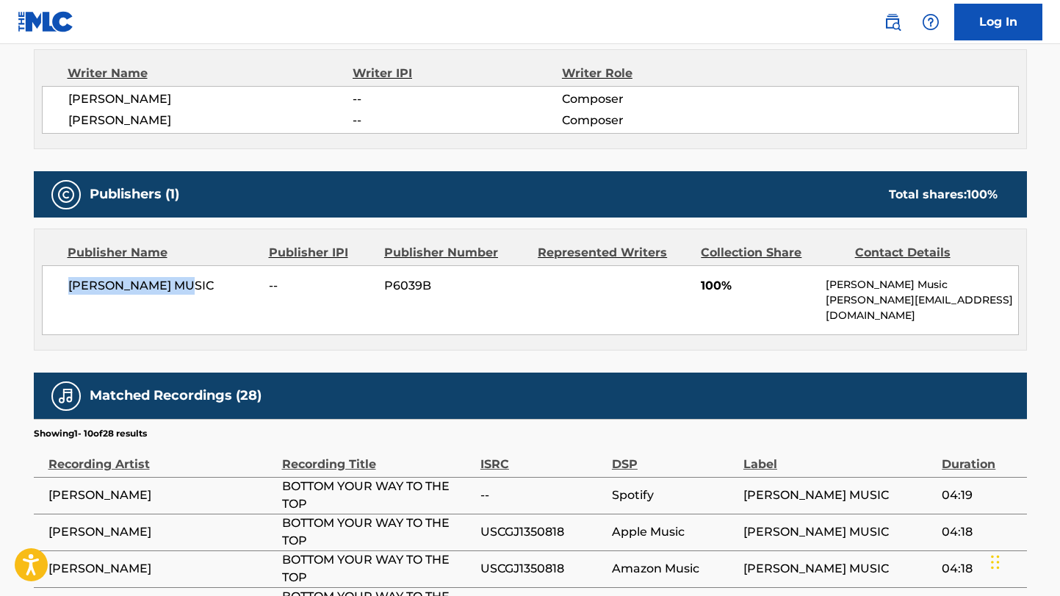
drag, startPoint x: 203, startPoint y: 292, endPoint x: 24, endPoint y: 292, distance: 179.2
click at [24, 292] on div "< Back to public search results Copy work link BOTTOM YOUR WAY TO THE TOP Work …" at bounding box center [530, 260] width 1028 height 1409
click at [95, 303] on div "[PERSON_NAME] MUSIC -- P6039B 100% [PERSON_NAME] Music [PERSON_NAME][EMAIL_ADDR…" at bounding box center [530, 300] width 977 height 70
drag, startPoint x: 65, startPoint y: 287, endPoint x: 177, endPoint y: 288, distance: 111.6
click at [168, 287] on div "[PERSON_NAME] MUSIC -- P6039B 100% [PERSON_NAME] Music [PERSON_NAME][EMAIL_ADDR…" at bounding box center [530, 300] width 977 height 70
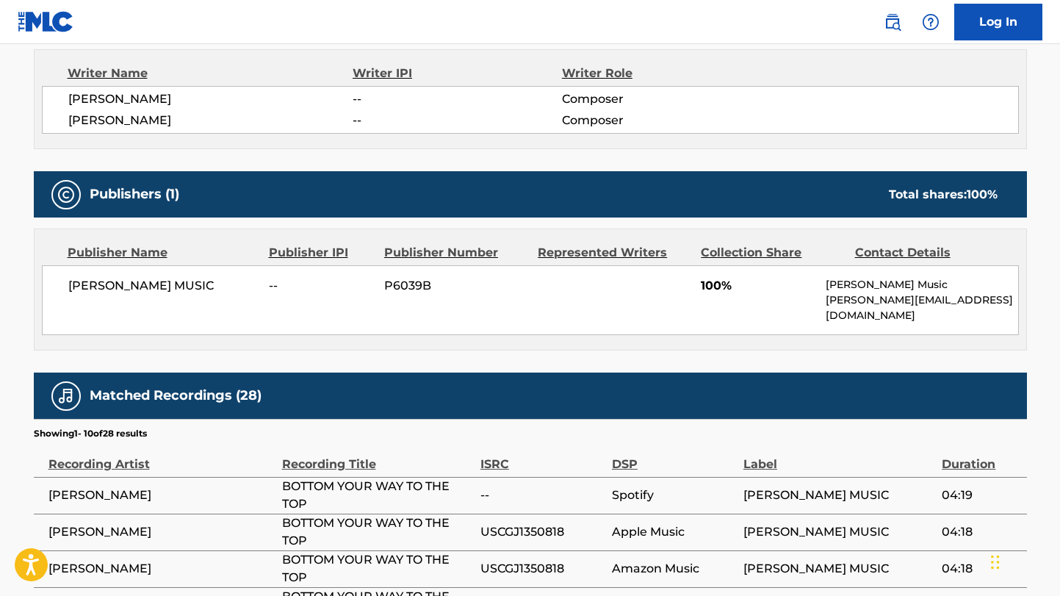
click at [209, 294] on div "[PERSON_NAME] MUSIC -- P6039B 100% [PERSON_NAME] Music [PERSON_NAME][EMAIL_ADDR…" at bounding box center [530, 300] width 977 height 70
drag, startPoint x: 202, startPoint y: 286, endPoint x: 58, endPoint y: 279, distance: 144.1
click at [58, 279] on div "[PERSON_NAME] MUSIC -- P6039B 100% [PERSON_NAME] Music [PERSON_NAME][EMAIL_ADDR…" at bounding box center [530, 300] width 977 height 70
drag, startPoint x: 55, startPoint y: 279, endPoint x: 177, endPoint y: 285, distance: 122.1
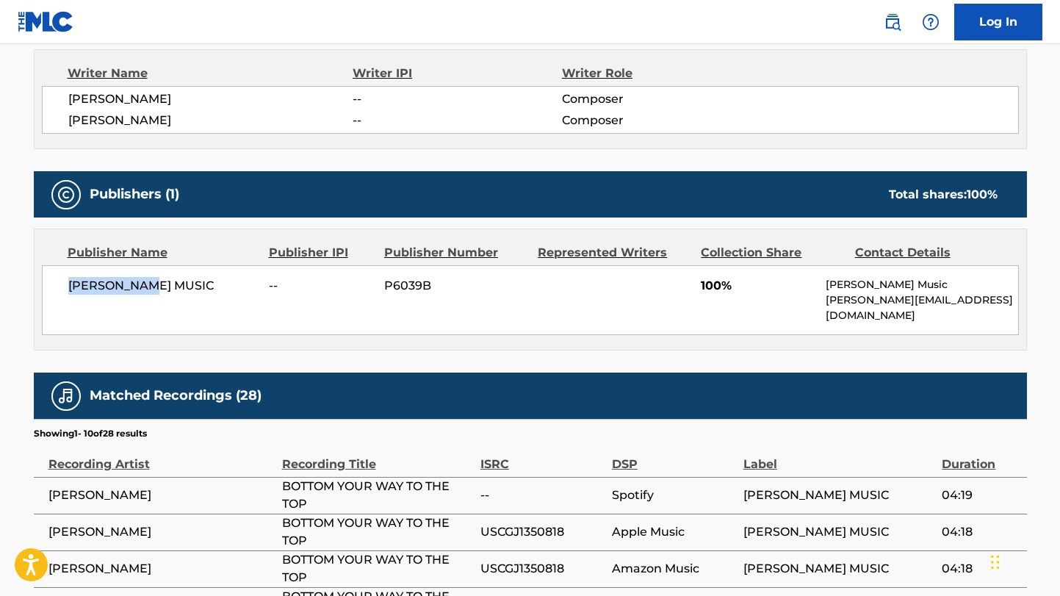
click at [174, 285] on div "[PERSON_NAME] MUSIC -- P6039B 100% [PERSON_NAME] Music [PERSON_NAME][EMAIL_ADDR…" at bounding box center [530, 300] width 977 height 70
click at [202, 286] on span "[PERSON_NAME] MUSIC" at bounding box center [163, 286] width 190 height 18
drag, startPoint x: 208, startPoint y: 285, endPoint x: 46, endPoint y: 285, distance: 161.6
click at [48, 285] on div "[PERSON_NAME] MUSIC -- P6039B 100% [PERSON_NAME] Music [PERSON_NAME][EMAIL_ADDR…" at bounding box center [530, 300] width 977 height 70
click at [75, 296] on div "[PERSON_NAME] MUSIC -- P6039B 100% [PERSON_NAME] Music [PERSON_NAME][EMAIL_ADDR…" at bounding box center [530, 300] width 977 height 70
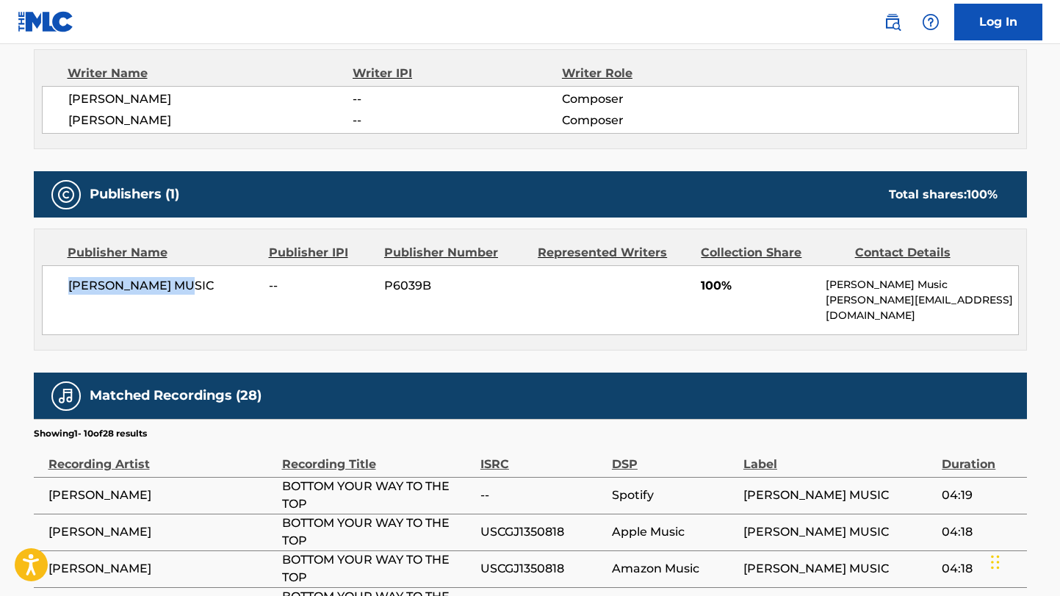
drag, startPoint x: 56, startPoint y: 281, endPoint x: 227, endPoint y: 288, distance: 171.3
click at [227, 288] on div "[PERSON_NAME] MUSIC -- P6039B 100% [PERSON_NAME] Music [PERSON_NAME][EMAIL_ADDR…" at bounding box center [530, 300] width 977 height 70
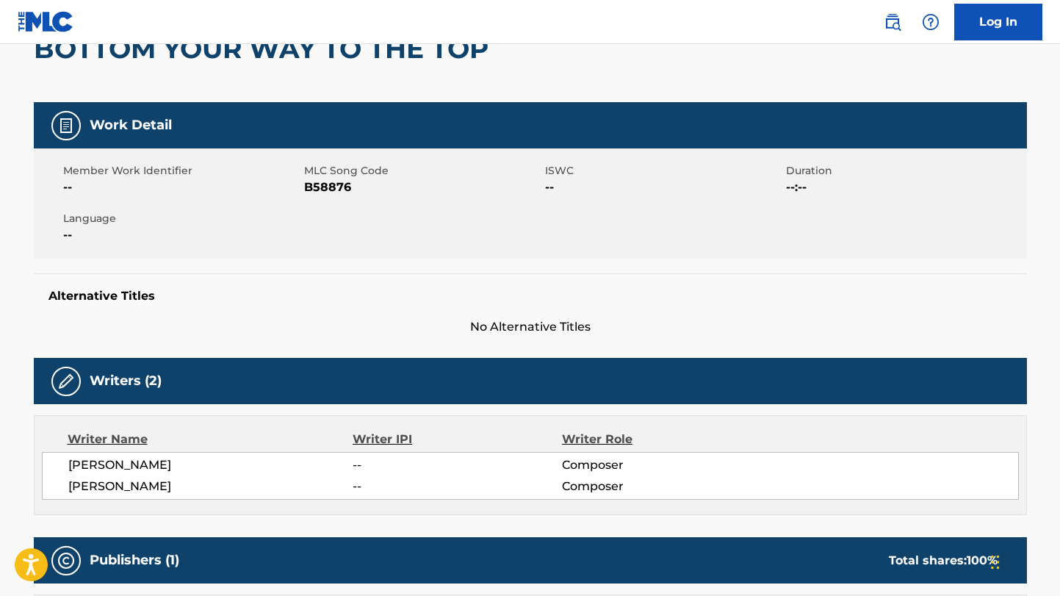
scroll to position [0, 0]
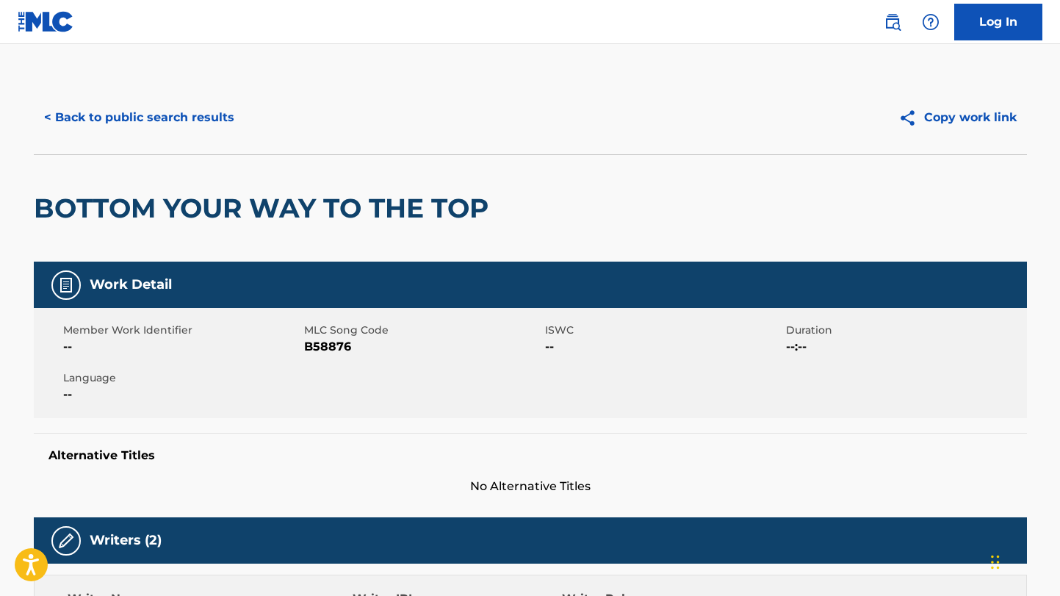
click at [189, 112] on button "< Back to public search results" at bounding box center [139, 117] width 211 height 37
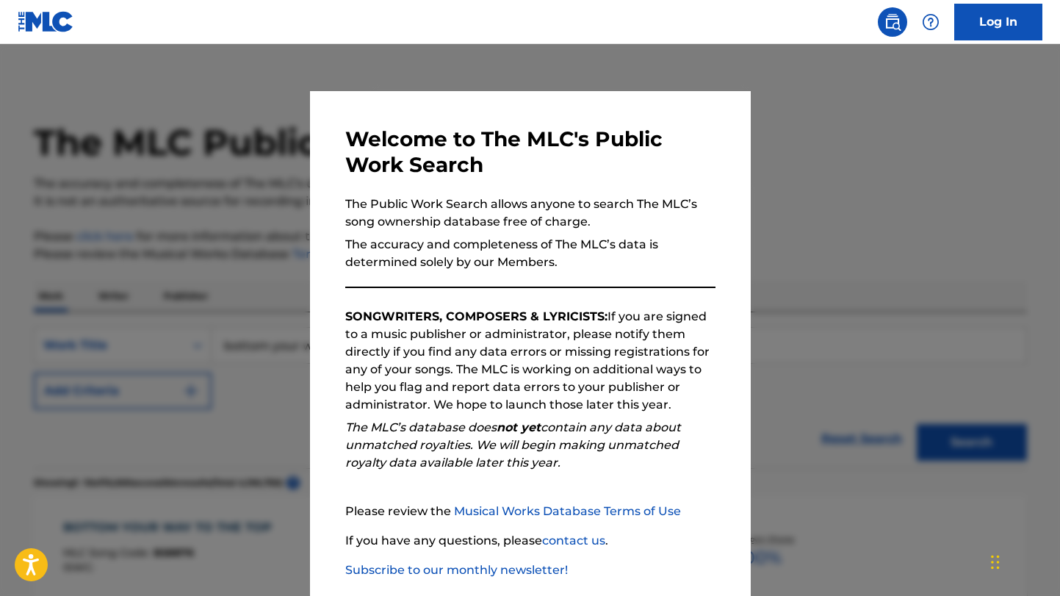
scroll to position [163, 0]
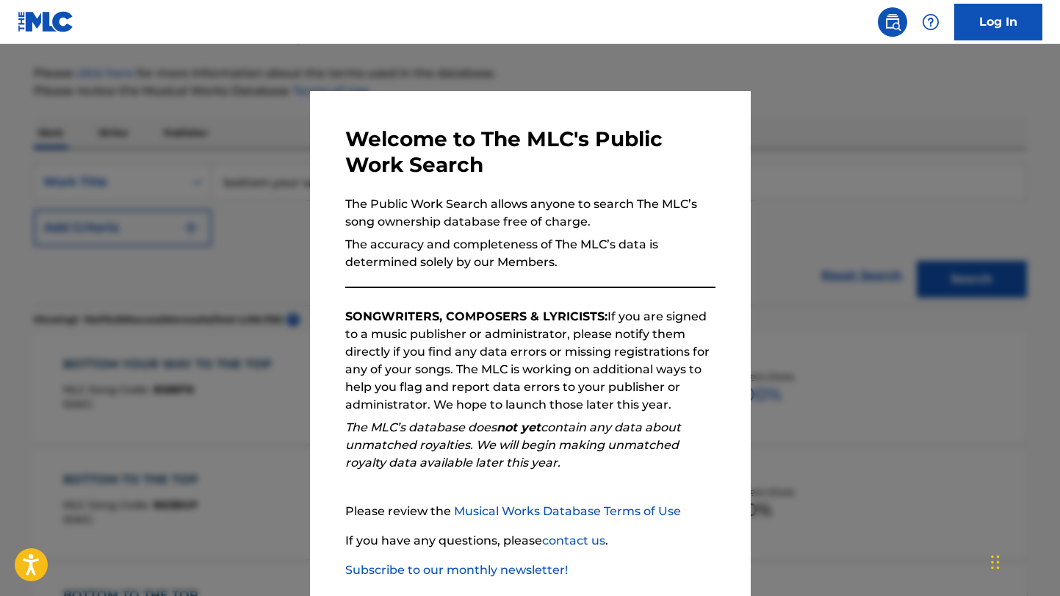
click at [810, 195] on div at bounding box center [530, 342] width 1060 height 596
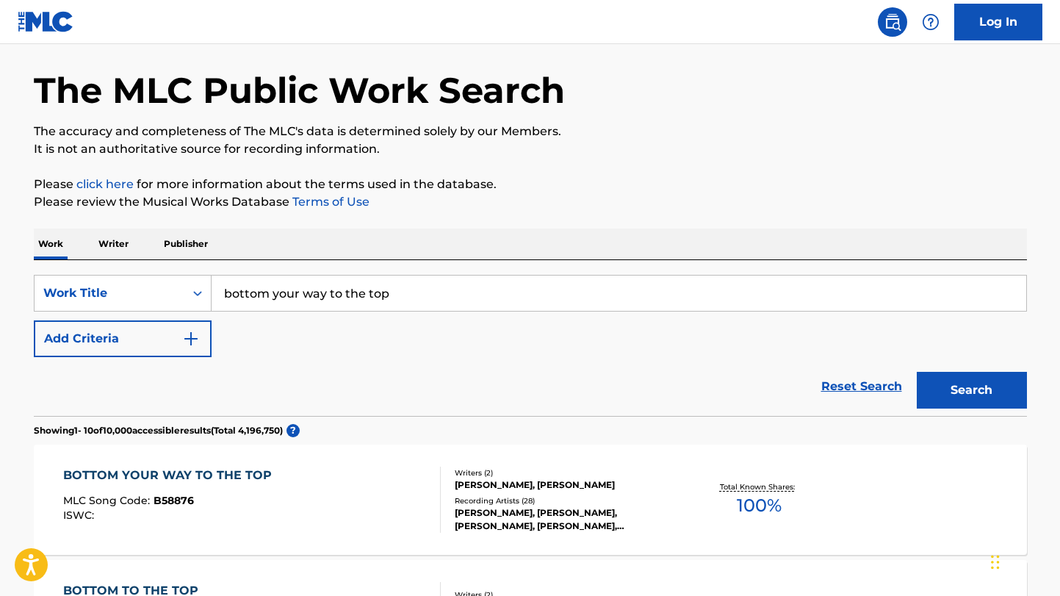
scroll to position [0, 0]
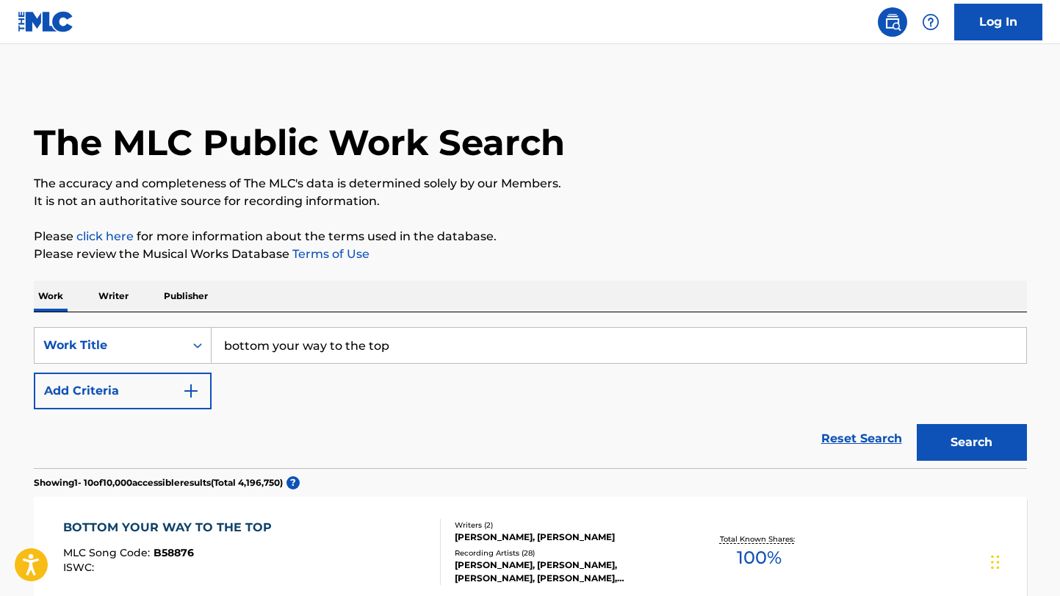
click at [997, 28] on link "Log In" at bounding box center [998, 22] width 88 height 37
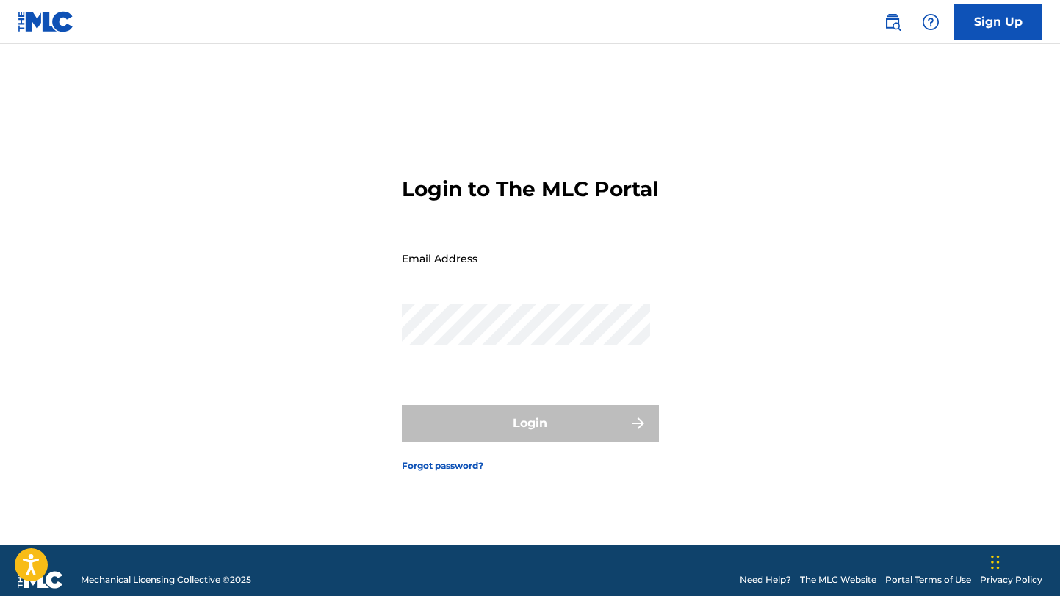
click at [424, 279] on input "Email Address" at bounding box center [526, 258] width 248 height 42
paste input "[PERSON_NAME][EMAIL_ADDRESS][DOMAIN_NAME]"
type input "[PERSON_NAME][EMAIL_ADDRESS][DOMAIN_NAME]"
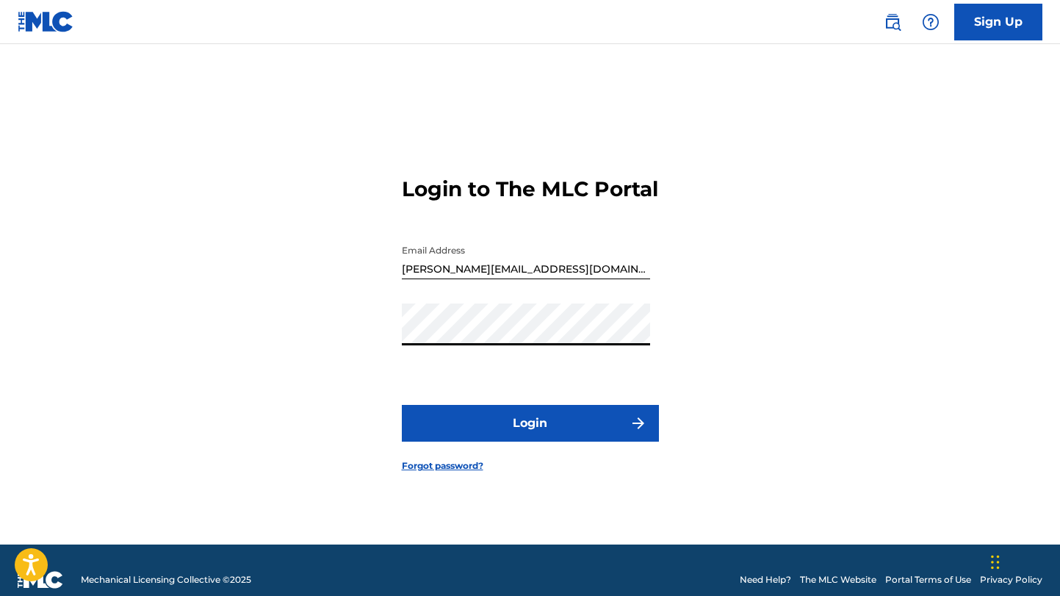
click at [491, 430] on button "Login" at bounding box center [530, 423] width 257 height 37
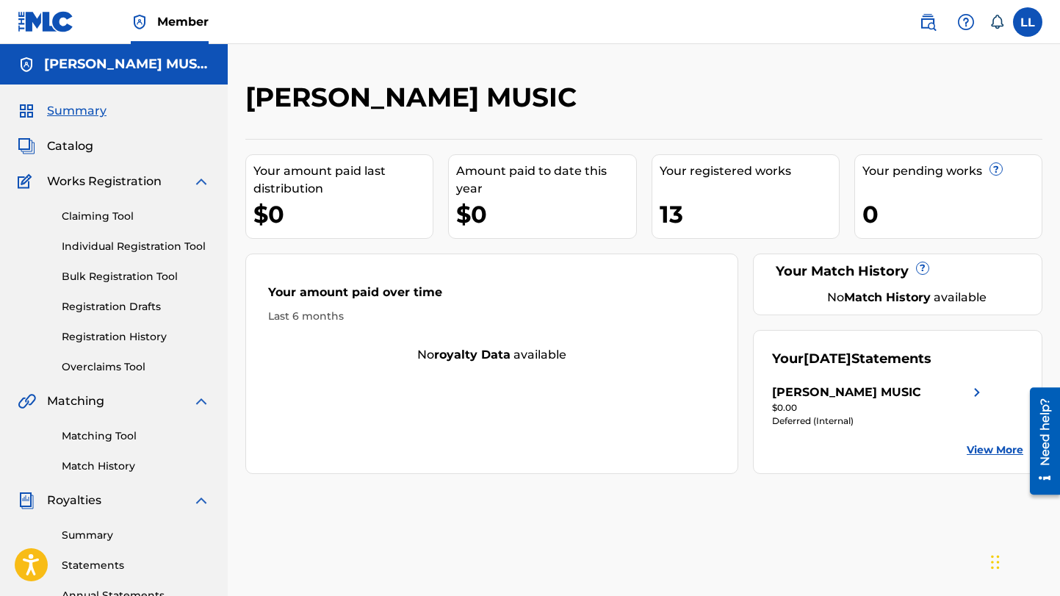
click at [730, 197] on div "Your registered works 13" at bounding box center [745, 196] width 188 height 84
click at [68, 153] on span "Catalog" at bounding box center [70, 146] width 46 height 18
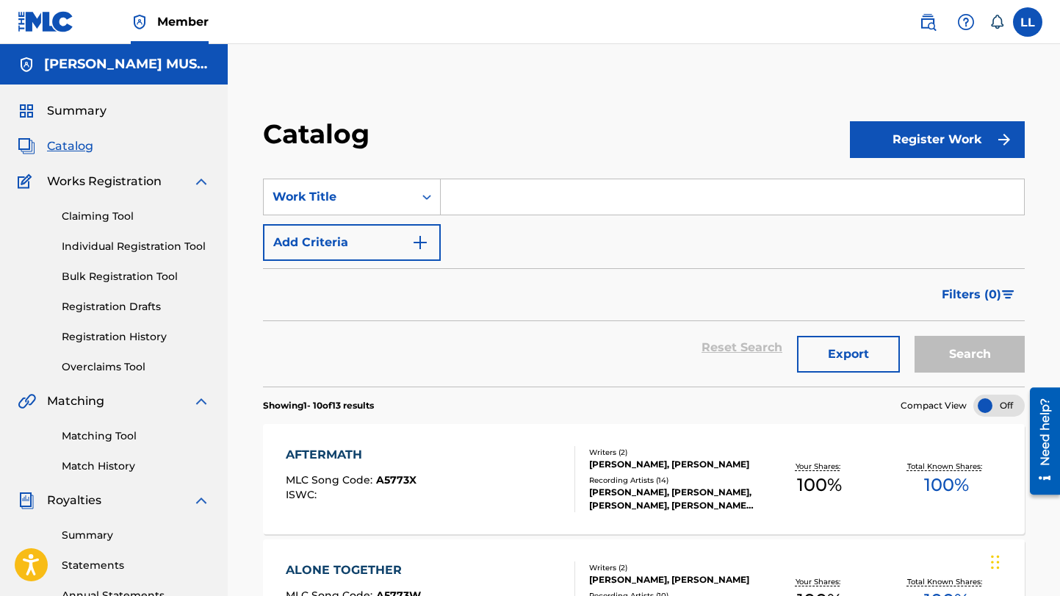
click at [830, 361] on button "Export" at bounding box center [848, 354] width 103 height 37
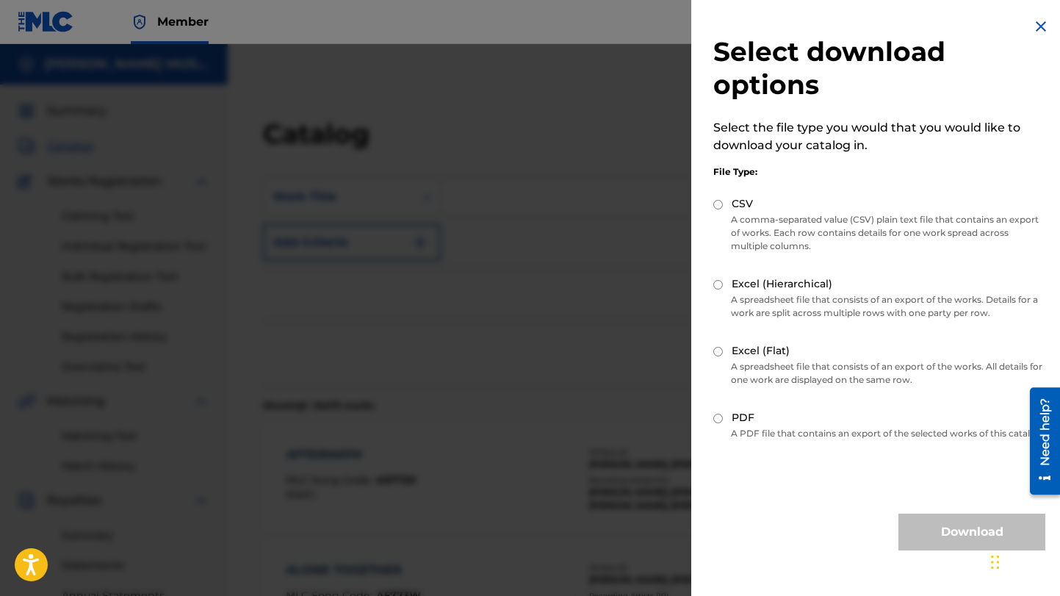
click at [718, 280] on input "Excel (Hierarchical)" at bounding box center [718, 285] width 10 height 10
radio input "true"
click at [707, 345] on div "Select download options Select the file type you would that you would like to d…" at bounding box center [879, 284] width 376 height 568
click at [719, 347] on input "Excel (Flat)" at bounding box center [718, 352] width 10 height 10
radio input "true"
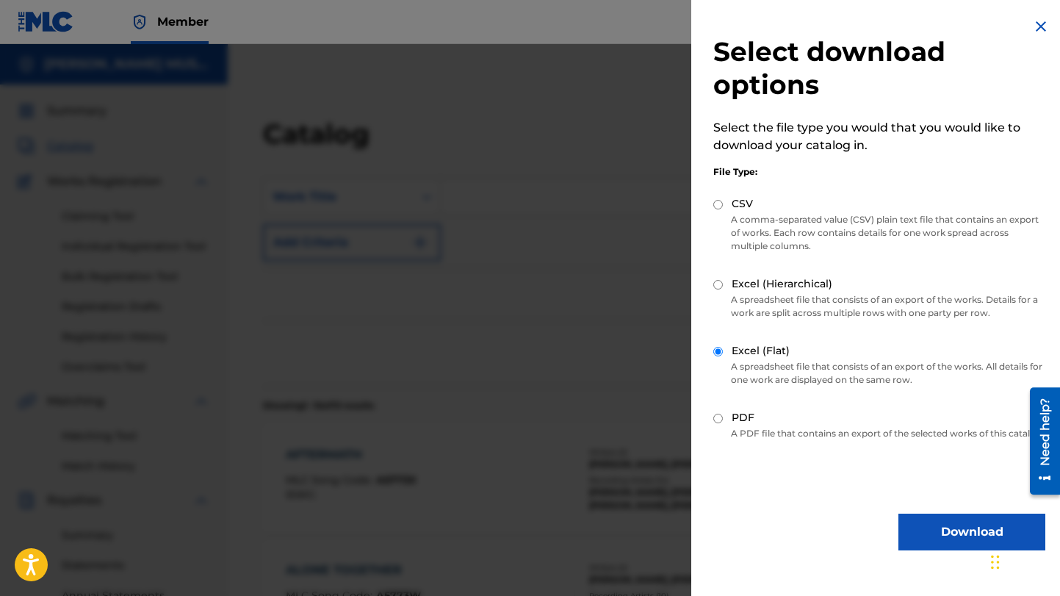
click at [931, 550] on button "Download" at bounding box center [971, 531] width 147 height 37
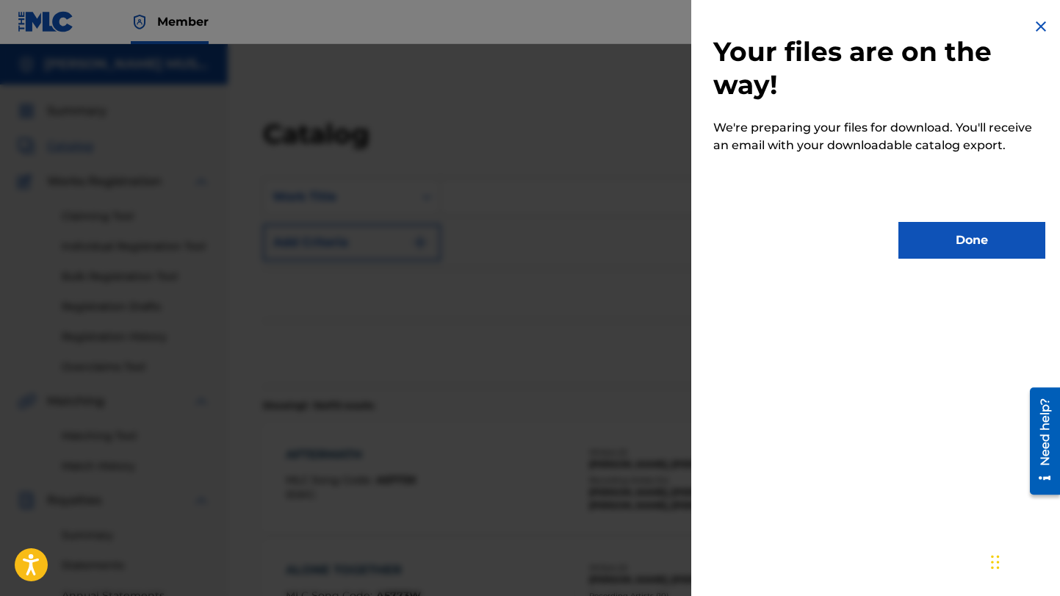
click at [953, 256] on button "Done" at bounding box center [971, 240] width 147 height 37
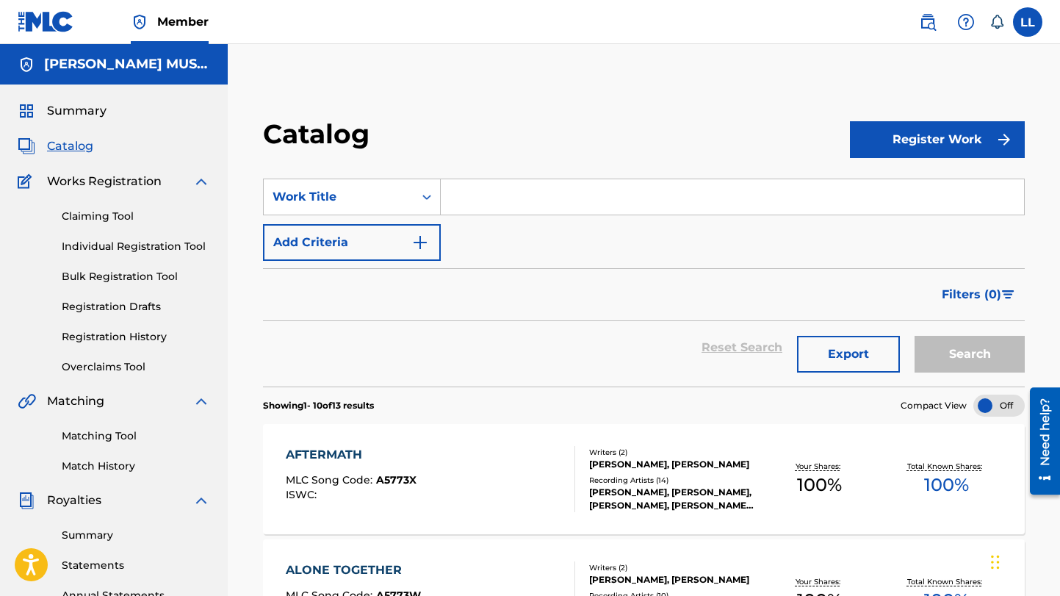
click at [829, 349] on button "Export" at bounding box center [848, 354] width 103 height 37
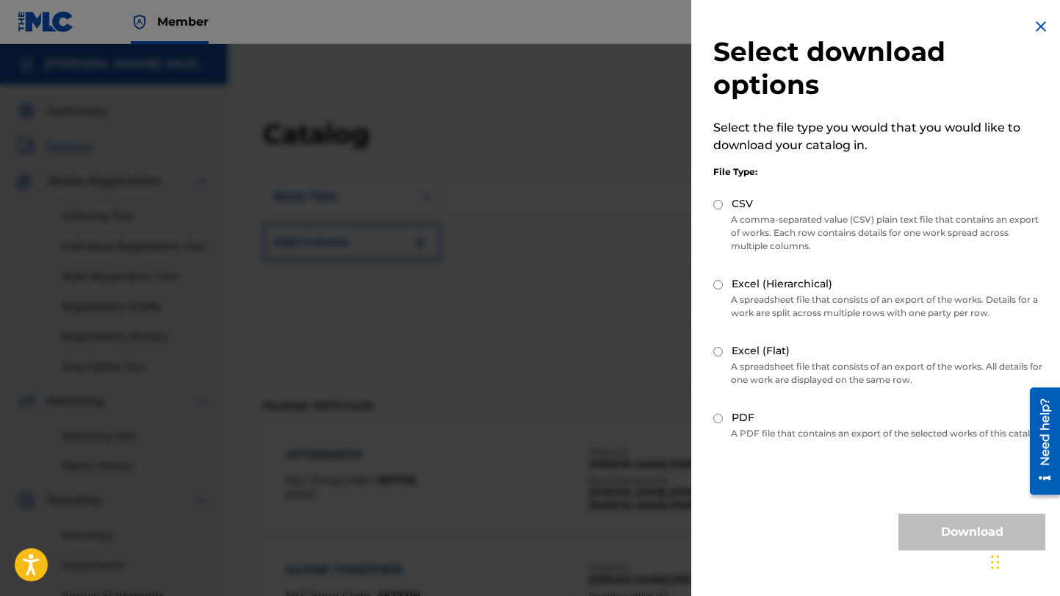
click at [721, 283] on input "Excel (Hierarchical)" at bounding box center [718, 285] width 10 height 10
radio input "true"
click at [931, 547] on button "Download" at bounding box center [971, 531] width 147 height 37
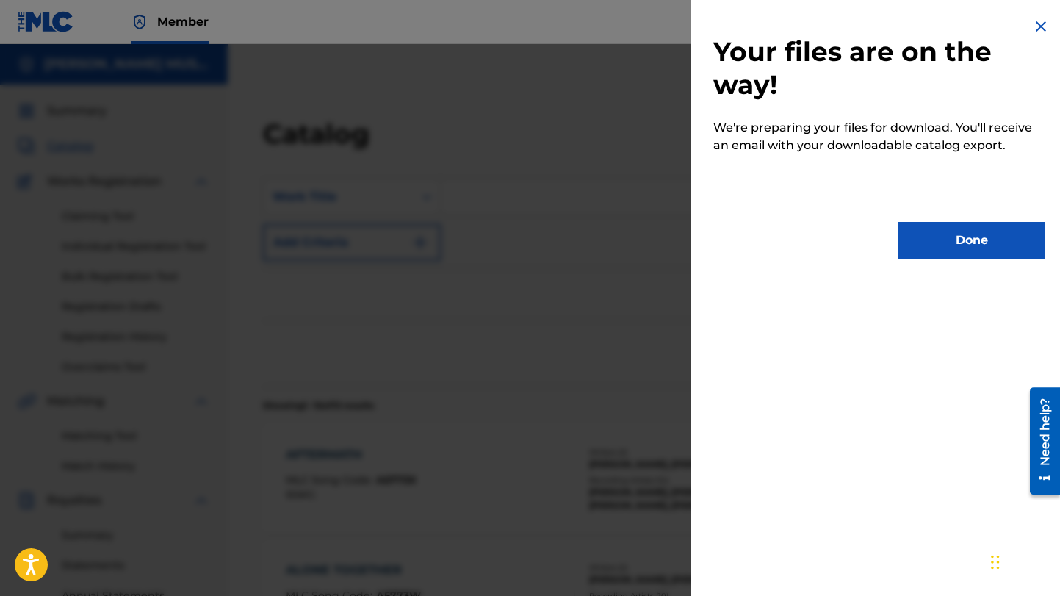
click at [936, 241] on button "Done" at bounding box center [971, 240] width 147 height 37
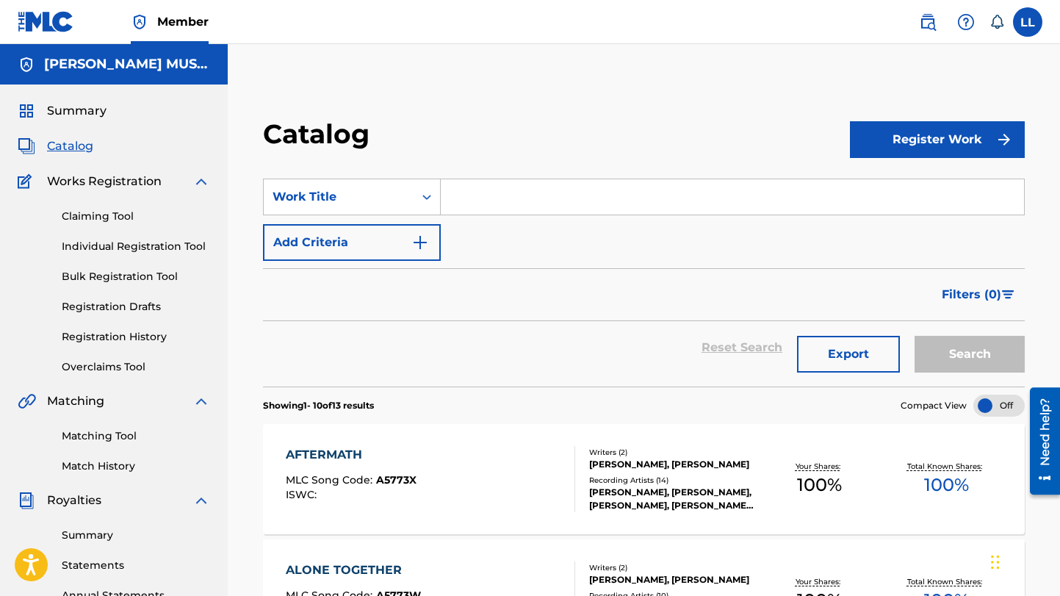
click at [59, 150] on span "Catalog" at bounding box center [70, 146] width 46 height 18
